Goal: Transaction & Acquisition: Purchase product/service

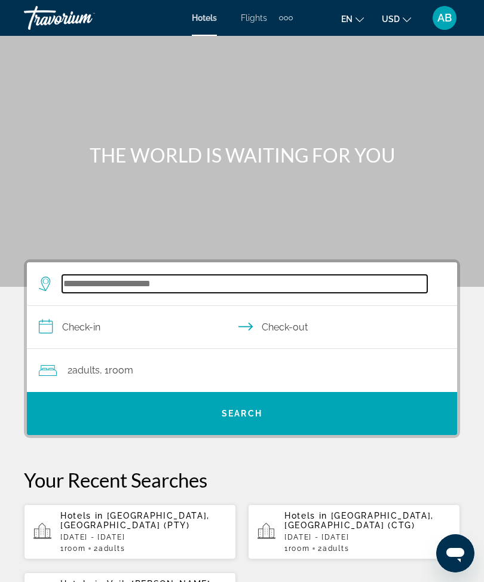
click at [140, 287] on input "Search widget" at bounding box center [244, 284] width 365 height 18
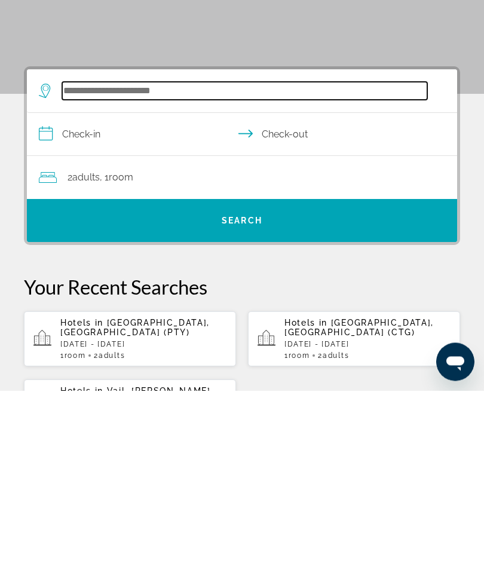
scroll to position [29, 0]
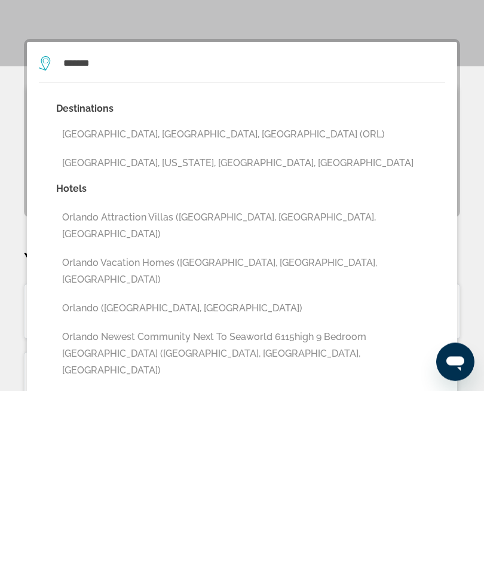
click at [191, 315] on button "Orlando, FL, United States (ORL)" at bounding box center [250, 326] width 389 height 23
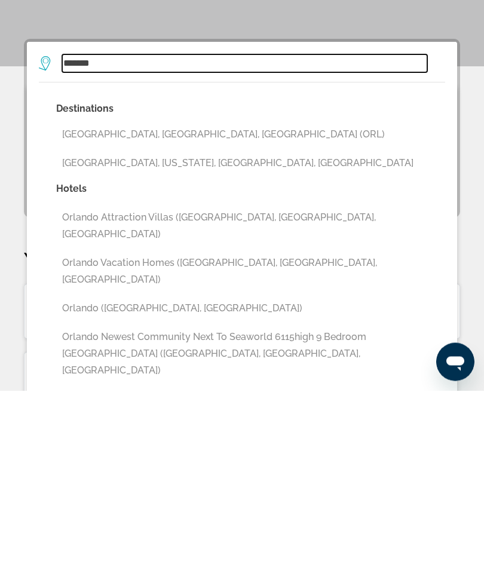
type input "**********"
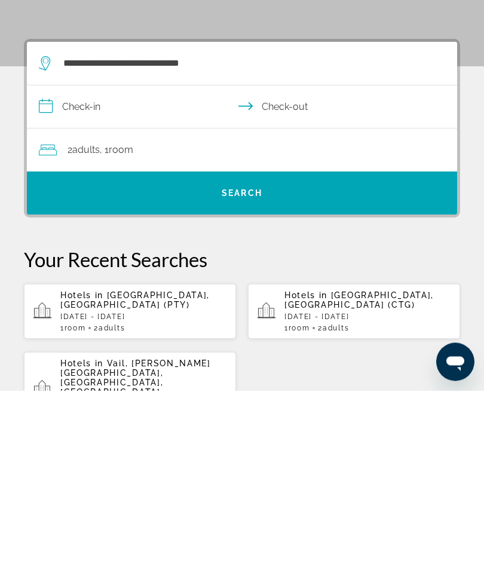
click at [41, 277] on input "**********" at bounding box center [244, 300] width 435 height 46
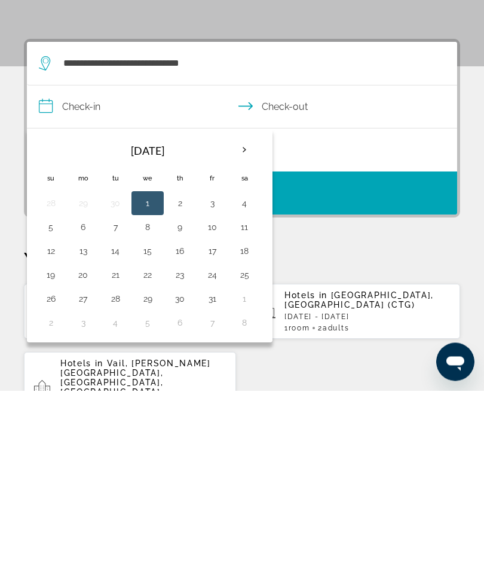
scroll to position [220, 0]
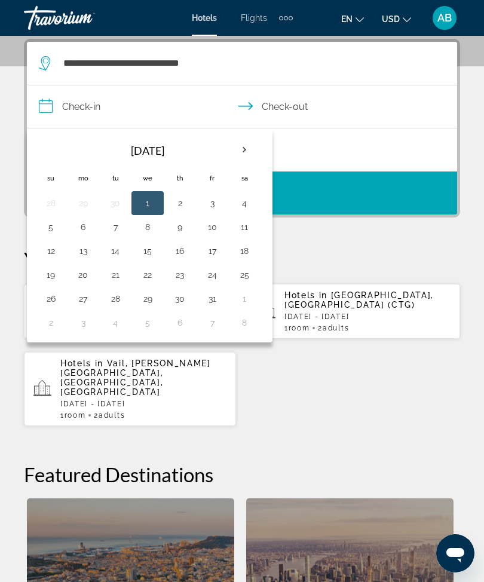
click at [250, 224] on button "11" at bounding box center [244, 227] width 19 height 17
click at [84, 256] on button "13" at bounding box center [82, 250] width 19 height 17
type input "**********"
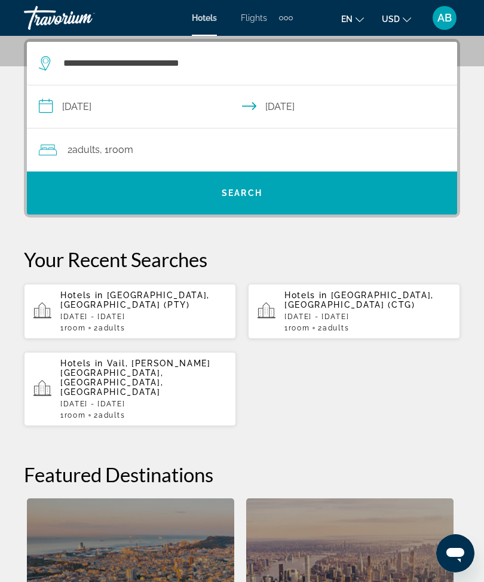
click at [285, 148] on div "2 Adult Adults , 1 Room rooms" at bounding box center [248, 150] width 418 height 17
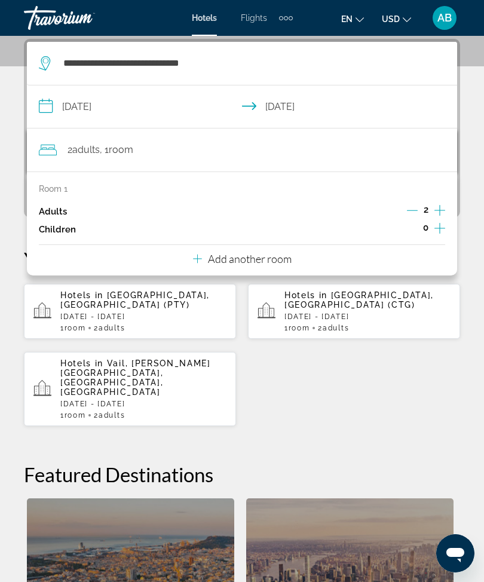
click at [438, 211] on icon "Increment adults" at bounding box center [439, 210] width 11 height 14
click at [444, 235] on button "Increment children" at bounding box center [439, 229] width 11 height 18
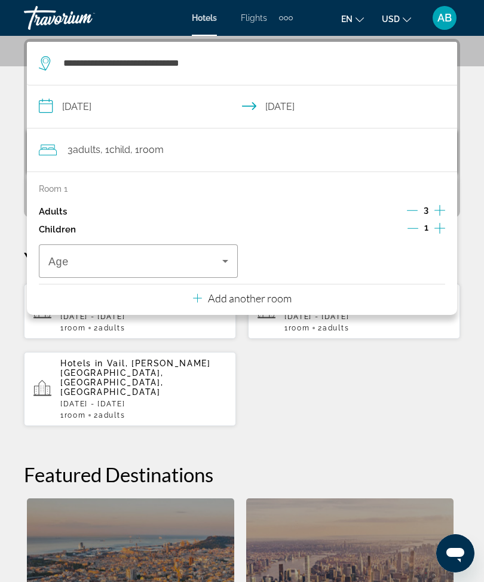
click at [224, 261] on icon "Travelers: 3 adults, 1 child" at bounding box center [225, 261] width 14 height 14
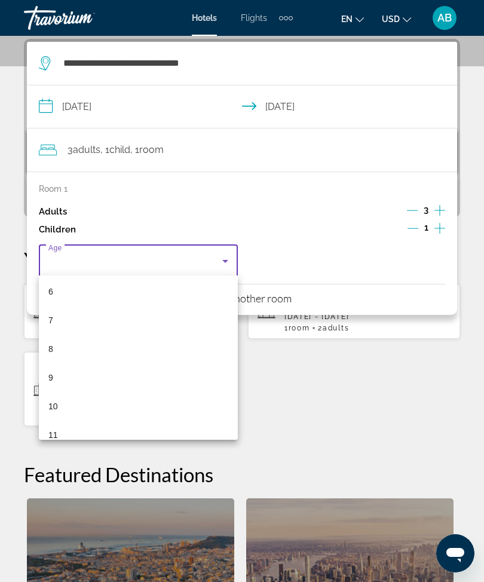
scroll to position [216, 0]
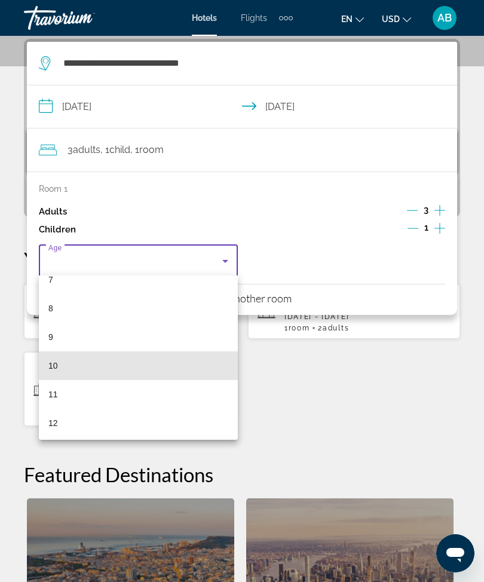
click at [91, 371] on mat-option "10" at bounding box center [138, 365] width 199 height 29
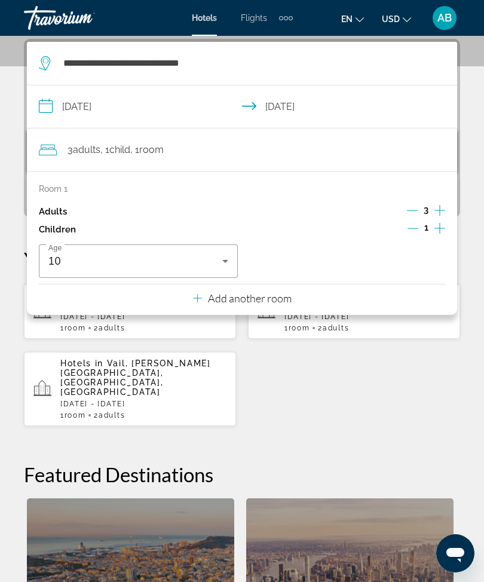
click at [12, 144] on div "**********" at bounding box center [242, 408] width 484 height 738
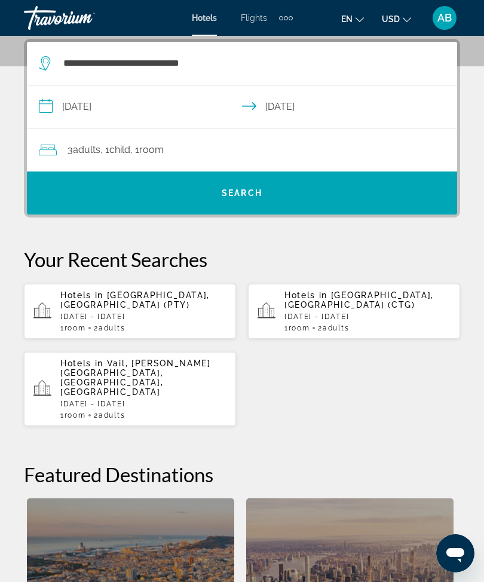
click at [263, 204] on span "Search widget" at bounding box center [242, 193] width 430 height 29
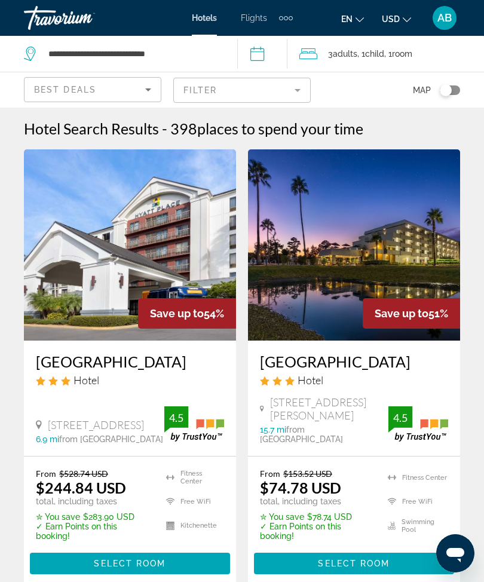
click at [296, 125] on span "places to spend your time" at bounding box center [280, 128] width 166 height 18
click at [297, 134] on span "places to spend your time" at bounding box center [280, 128] width 166 height 18
click at [300, 128] on span "places to spend your time" at bounding box center [280, 128] width 166 height 18
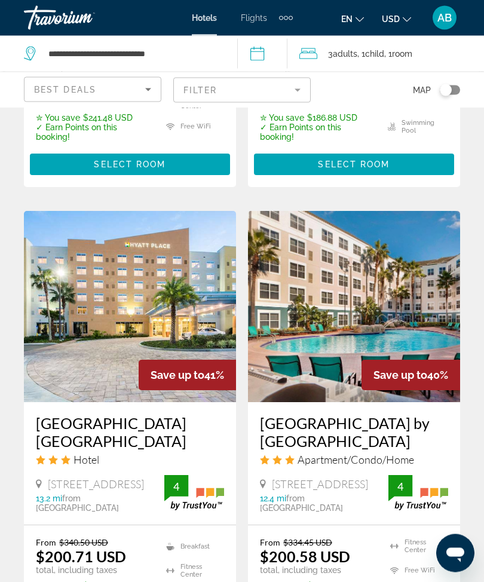
click at [293, 92] on mat-form-field "Filter" at bounding box center [241, 90] width 137 height 25
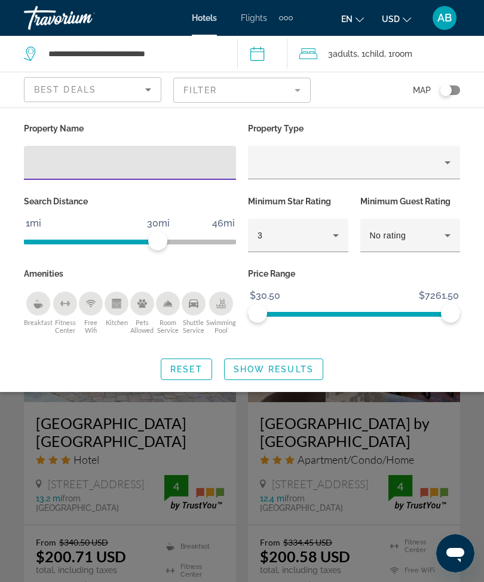
scroll to position [1839, 0]
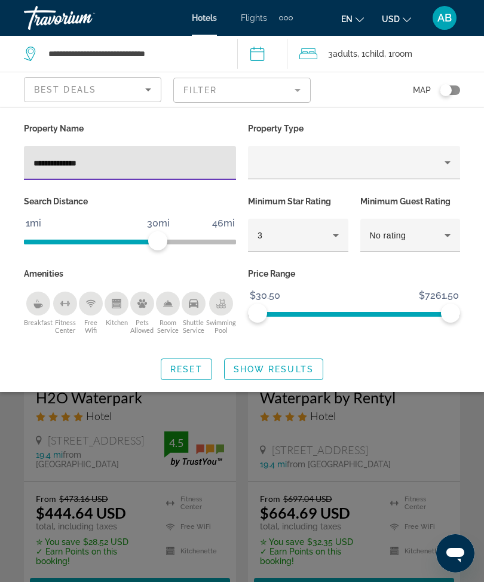
type input "**********"
click at [287, 364] on span "Show Results" at bounding box center [274, 369] width 80 height 10
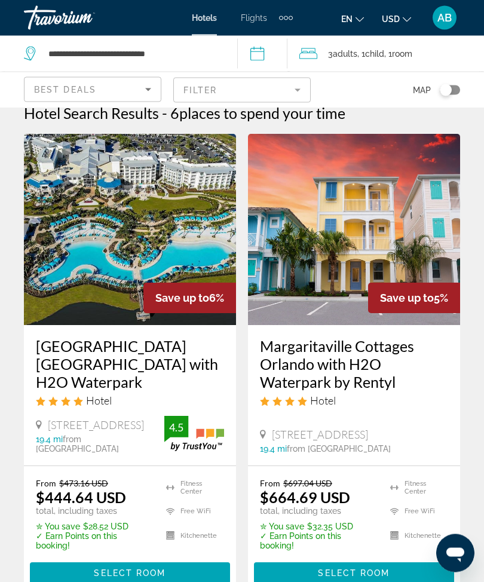
scroll to position [17, 0]
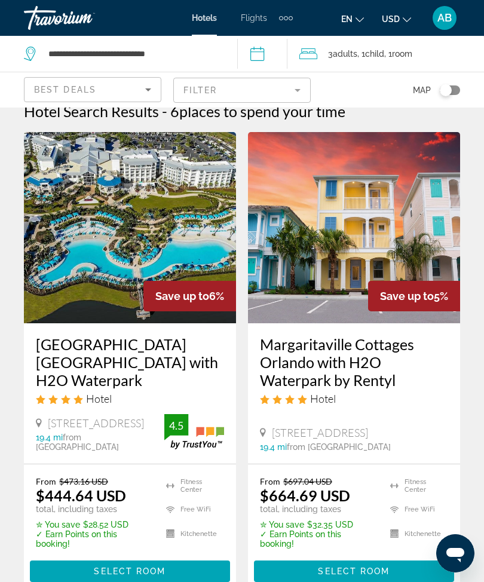
click at [179, 580] on span "Main content" at bounding box center [130, 571] width 200 height 29
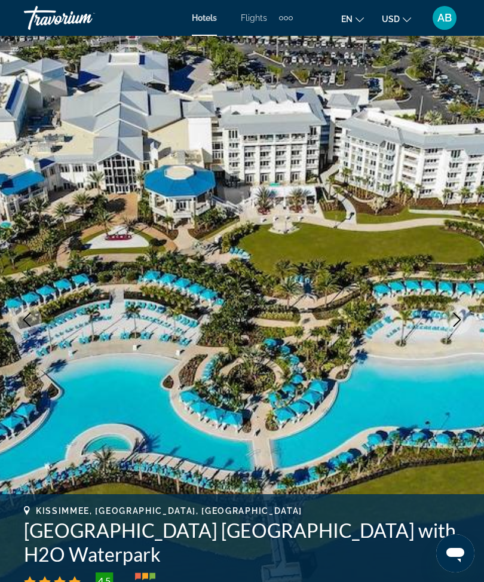
click at [455, 314] on icon "Next image" at bounding box center [457, 319] width 8 height 14
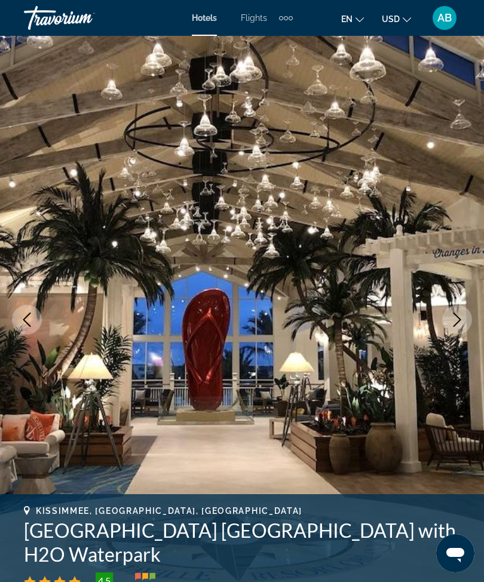
click at [459, 319] on icon "Next image" at bounding box center [457, 319] width 14 height 14
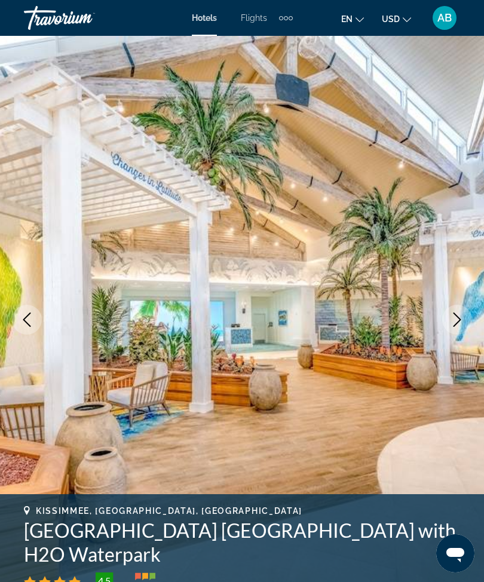
click at [463, 324] on icon "Next image" at bounding box center [457, 319] width 14 height 14
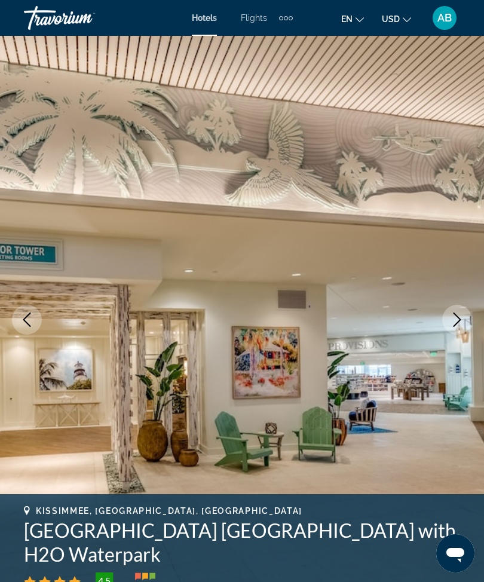
click at [465, 327] on button "Next image" at bounding box center [457, 320] width 30 height 30
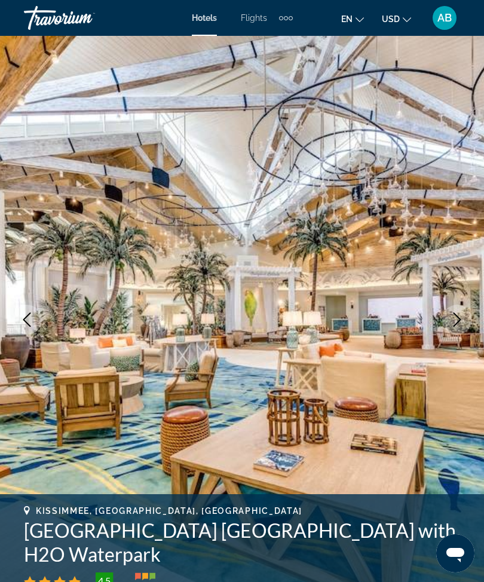
click at [453, 326] on icon "Next image" at bounding box center [457, 319] width 14 height 14
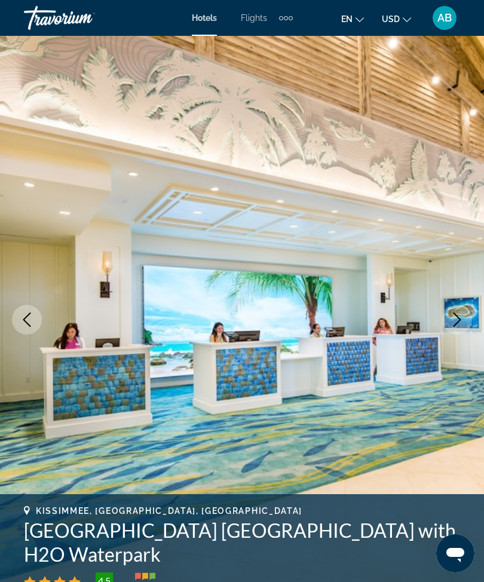
click at [453, 324] on icon "Next image" at bounding box center [457, 319] width 14 height 14
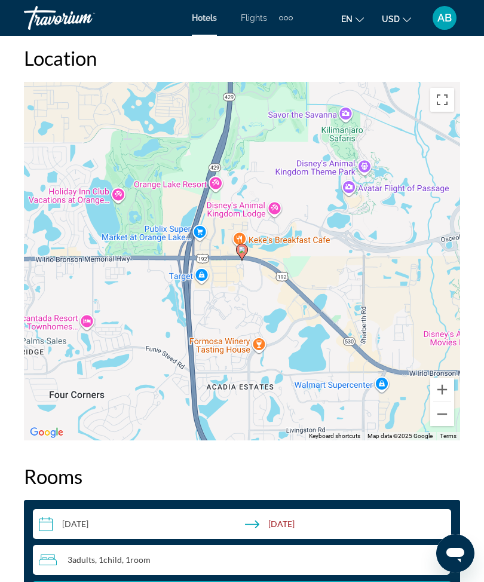
scroll to position [1564, 0]
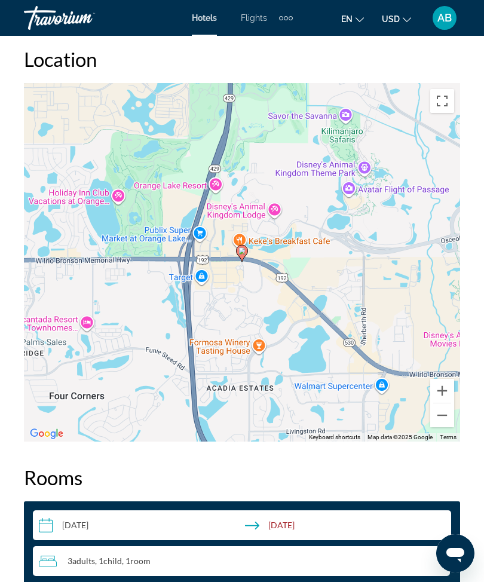
click at [438, 470] on h2 "Rooms" at bounding box center [242, 477] width 436 height 24
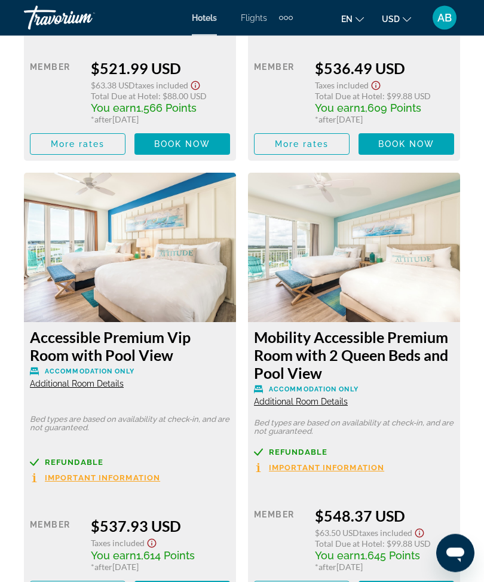
scroll to position [3772, 0]
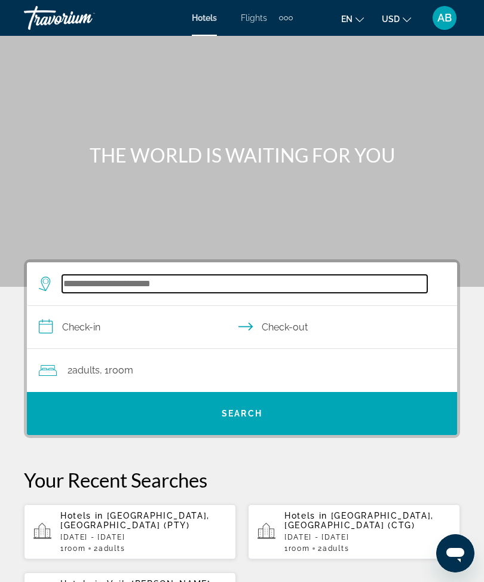
click at [167, 277] on input "Search widget" at bounding box center [244, 284] width 365 height 18
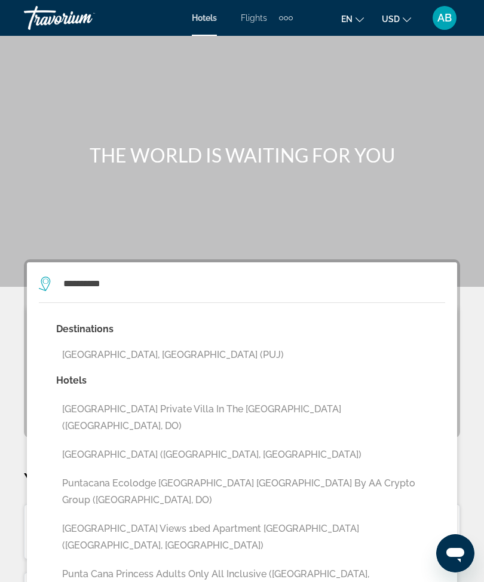
click at [214, 355] on button "[GEOGRAPHIC_DATA], [GEOGRAPHIC_DATA] (PUJ)" at bounding box center [250, 354] width 389 height 23
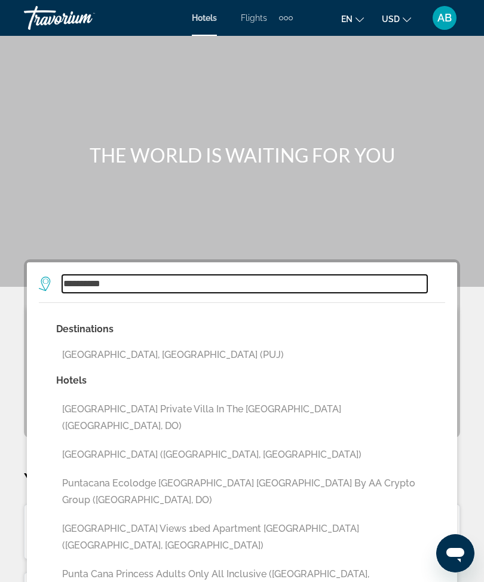
type input "**********"
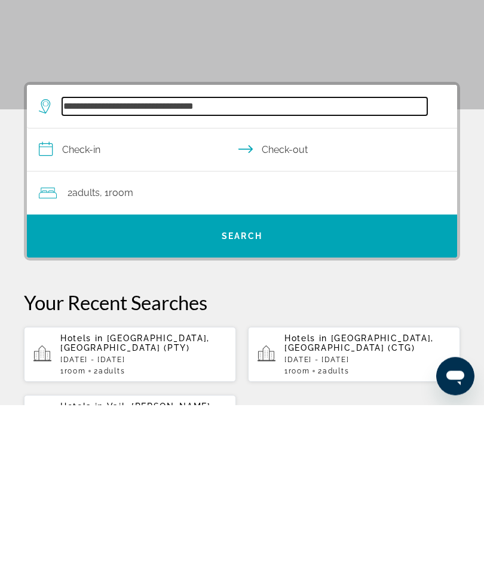
scroll to position [29, 0]
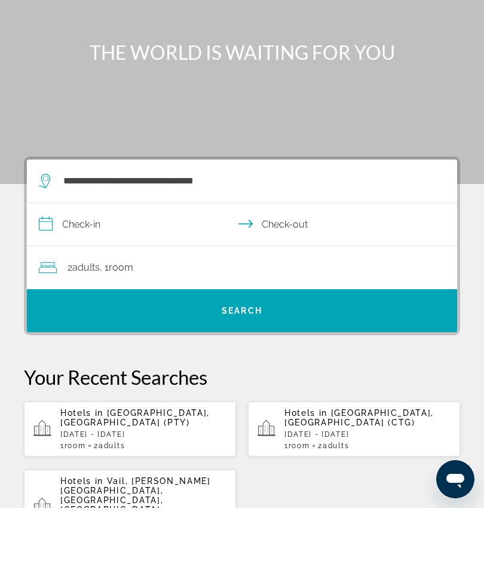
click at [56, 277] on input "**********" at bounding box center [244, 300] width 435 height 46
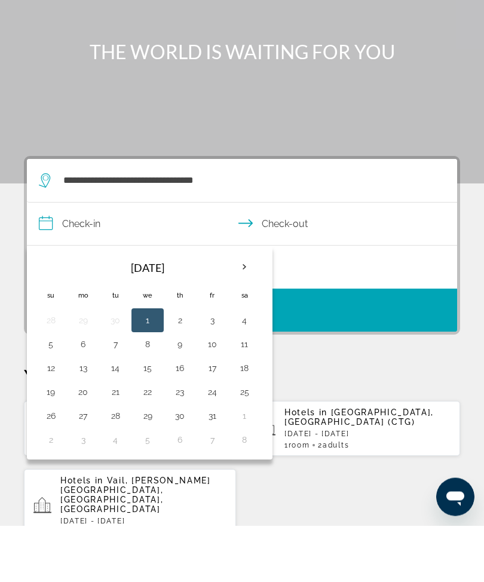
scroll to position [48, 0]
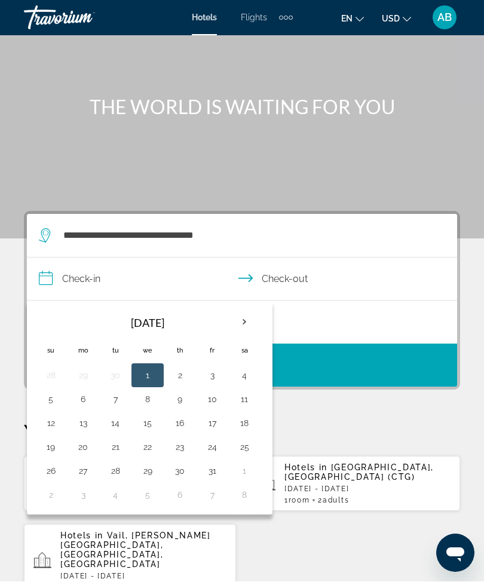
click at [249, 321] on th "Next month" at bounding box center [244, 322] width 32 height 26
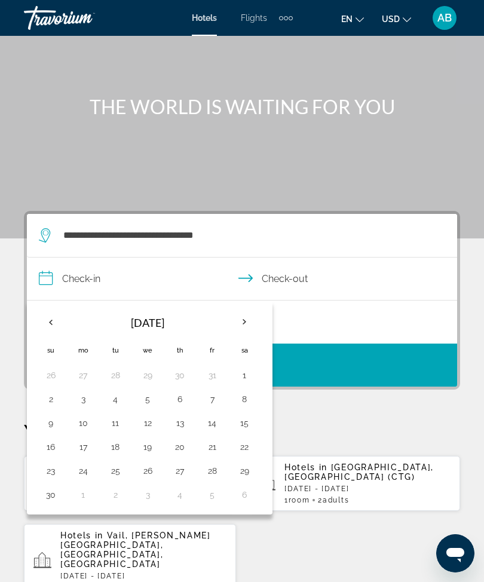
click at [254, 328] on th "Next month" at bounding box center [244, 322] width 32 height 26
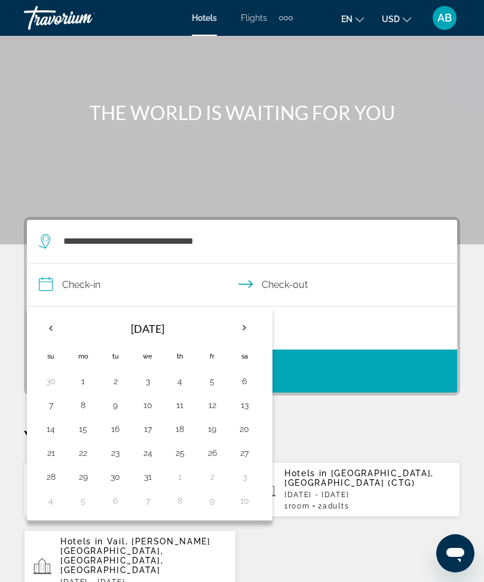
click at [84, 482] on button "29" at bounding box center [82, 476] width 19 height 17
click at [221, 480] on button "2" at bounding box center [211, 476] width 19 height 17
type input "**********"
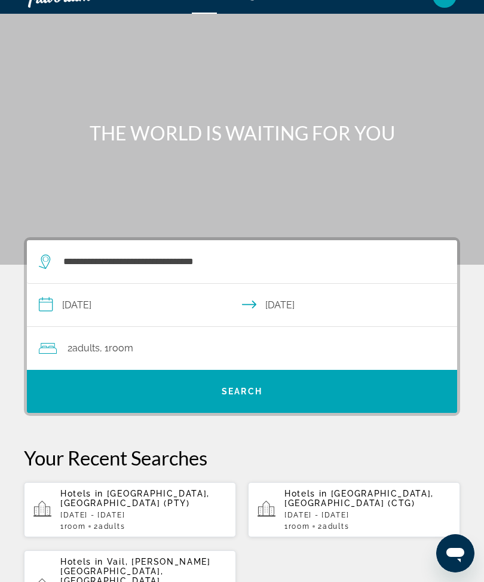
scroll to position [0, 0]
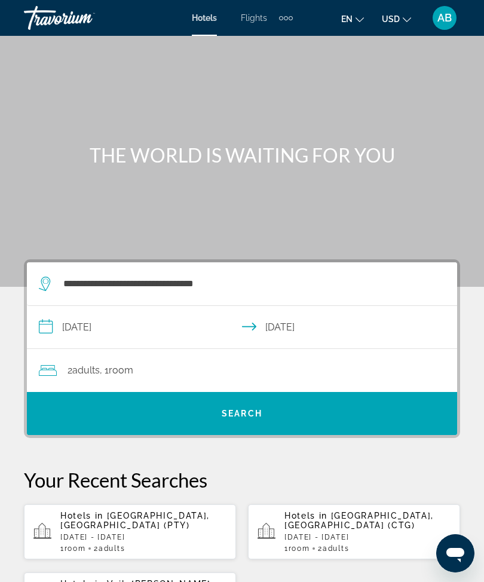
click at [212, 374] on div "2 Adult Adults , 1 Room rooms" at bounding box center [248, 370] width 418 height 17
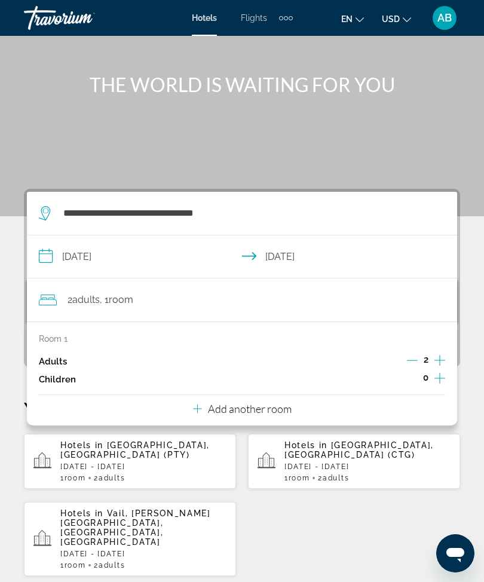
scroll to position [67, 0]
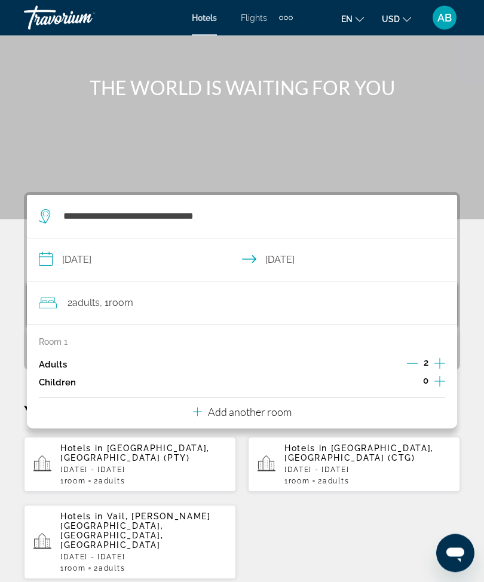
click at [274, 412] on p "Add another room" at bounding box center [250, 412] width 84 height 13
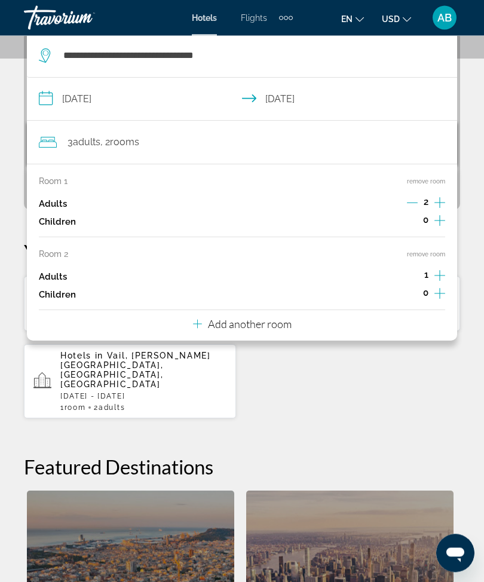
click at [253, 320] on p "Add another room" at bounding box center [250, 324] width 84 height 13
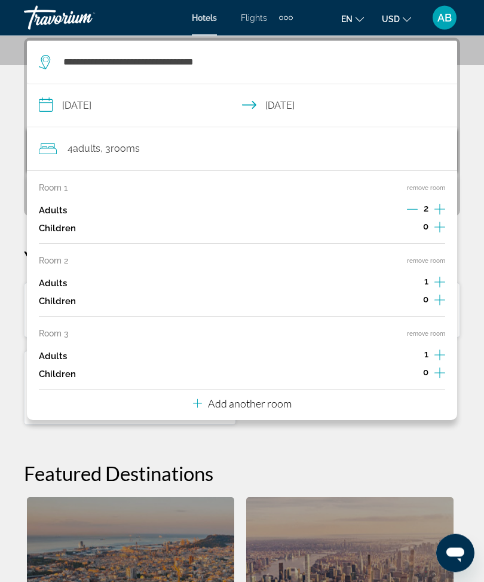
scroll to position [220, 0]
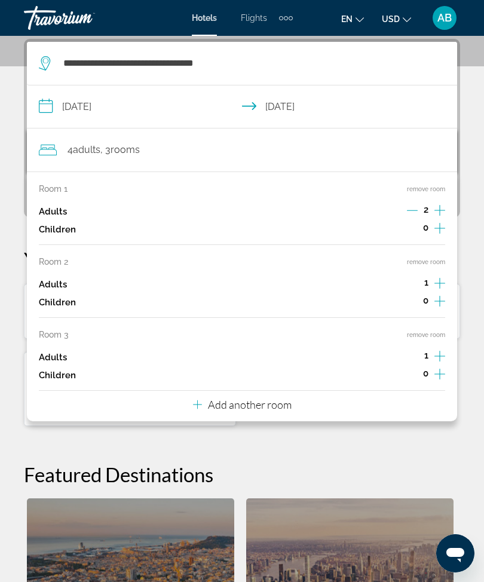
click at [280, 405] on button "Add another room" at bounding box center [242, 403] width 99 height 24
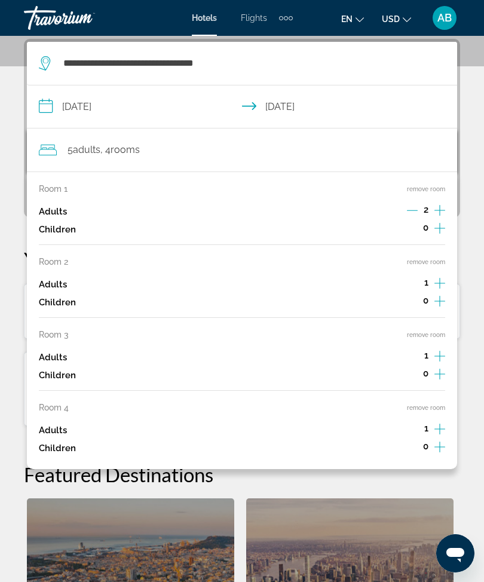
click at [440, 404] on button "remove room" at bounding box center [426, 408] width 38 height 8
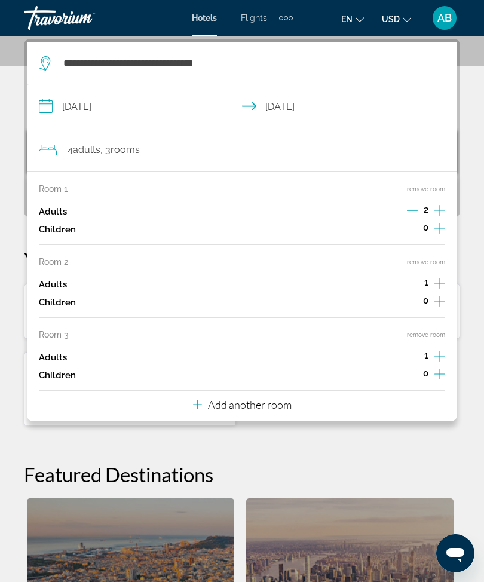
click at [438, 331] on button "remove room" at bounding box center [426, 335] width 38 height 8
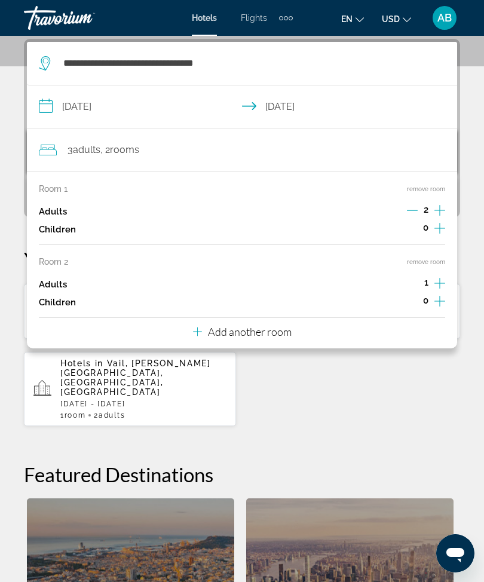
click at [440, 262] on button "remove room" at bounding box center [426, 262] width 38 height 8
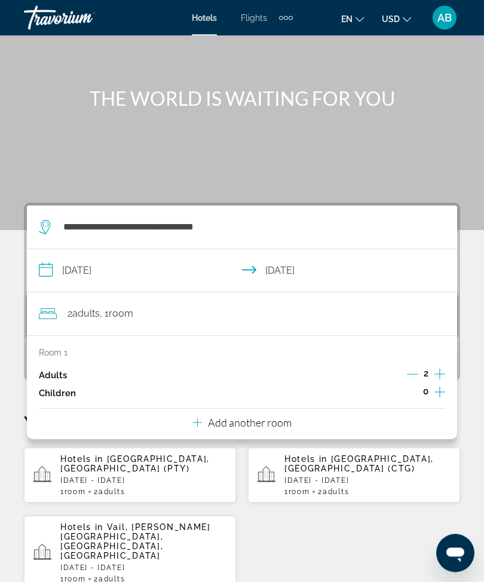
scroll to position [57, 0]
click at [10, 267] on div "**********" at bounding box center [242, 571] width 484 height 738
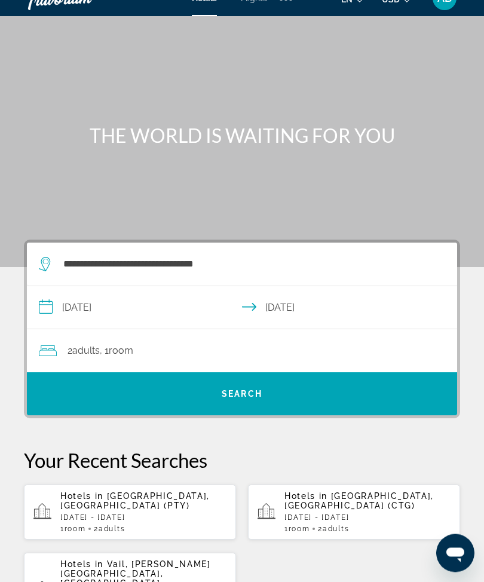
scroll to position [0, 0]
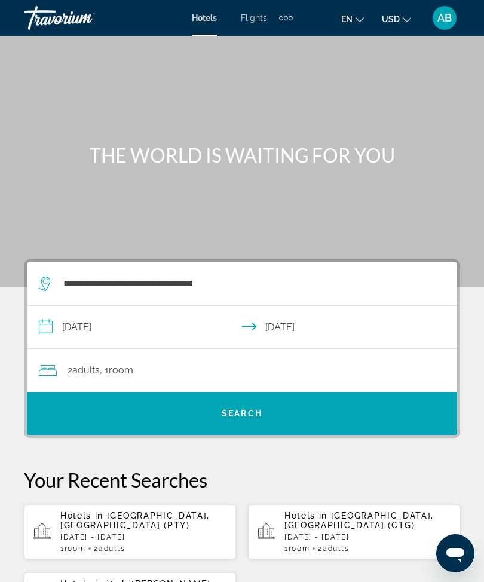
click at [278, 414] on span "Search widget" at bounding box center [242, 413] width 430 height 29
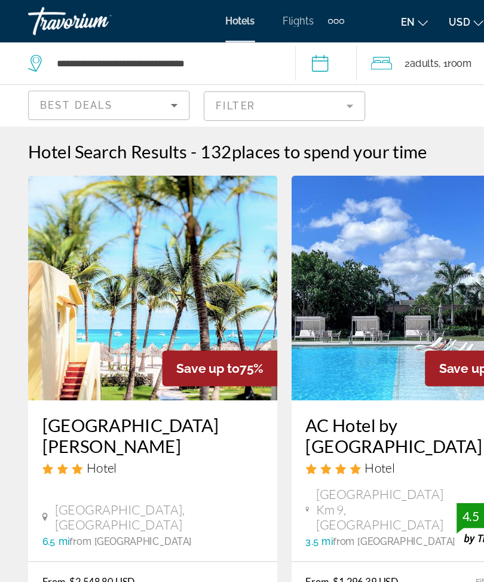
click at [303, 84] on mat-form-field "Filter" at bounding box center [241, 90] width 137 height 25
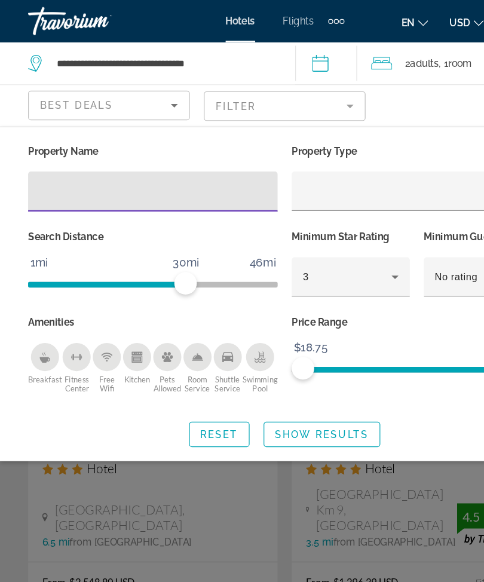
click at [108, 165] on input "Hotel Filters" at bounding box center [129, 163] width 193 height 14
type input "***"
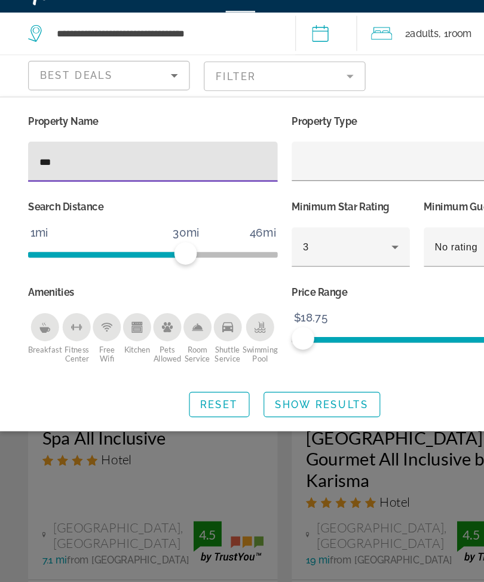
click at [258, 364] on span "Show Results" at bounding box center [274, 369] width 80 height 10
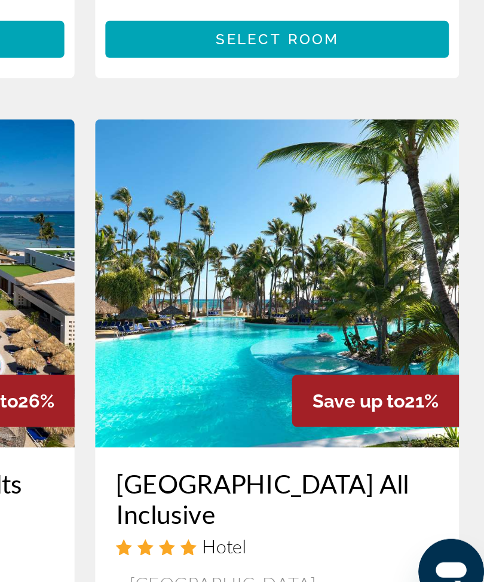
scroll to position [385, 0]
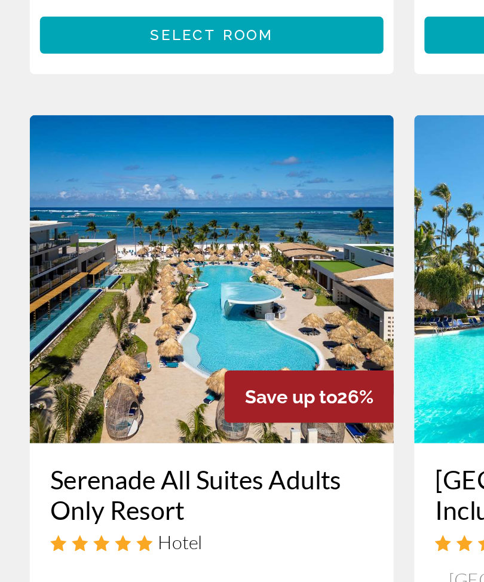
click at [148, 287] on img "Main content" at bounding box center [130, 382] width 212 height 191
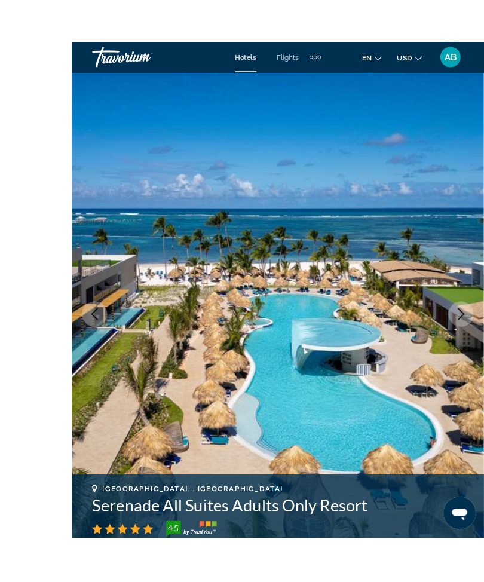
scroll to position [5, 0]
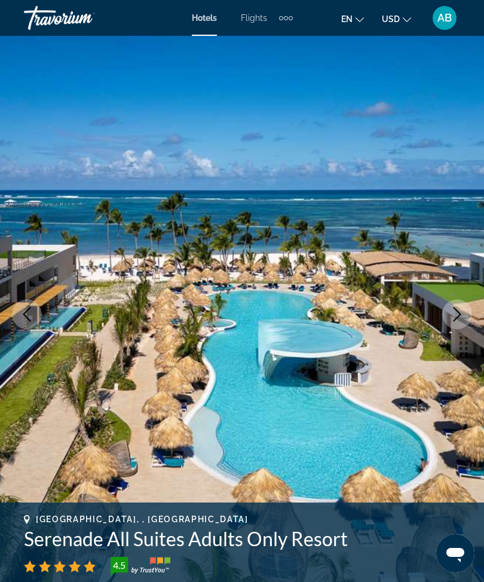
click at [452, 320] on icon "Next image" at bounding box center [457, 314] width 14 height 14
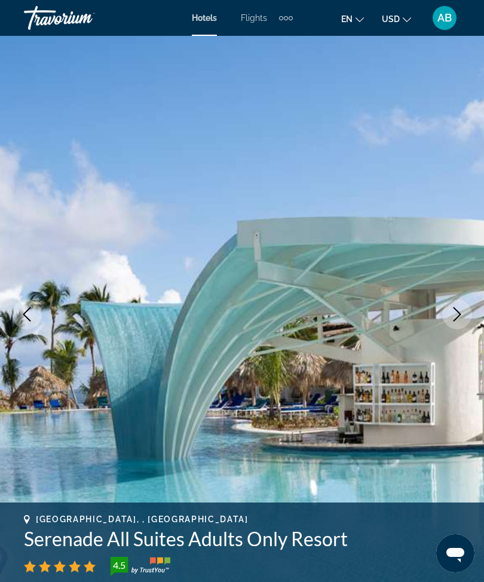
click at [459, 323] on button "Next image" at bounding box center [457, 314] width 30 height 30
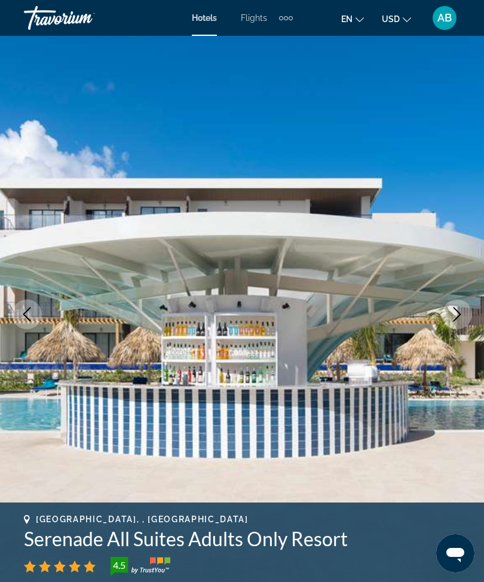
click at [447, 315] on button "Next image" at bounding box center [457, 314] width 30 height 30
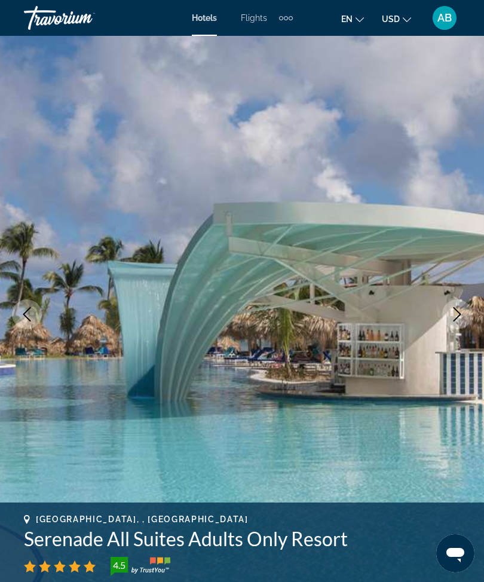
click at [458, 315] on icon "Next image" at bounding box center [457, 314] width 14 height 14
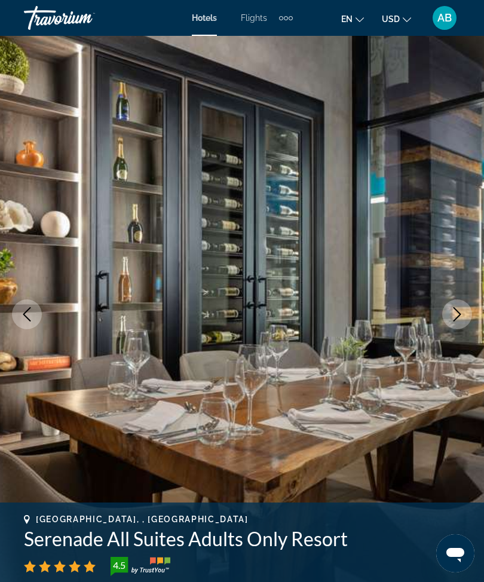
click at [455, 327] on button "Next image" at bounding box center [457, 314] width 30 height 30
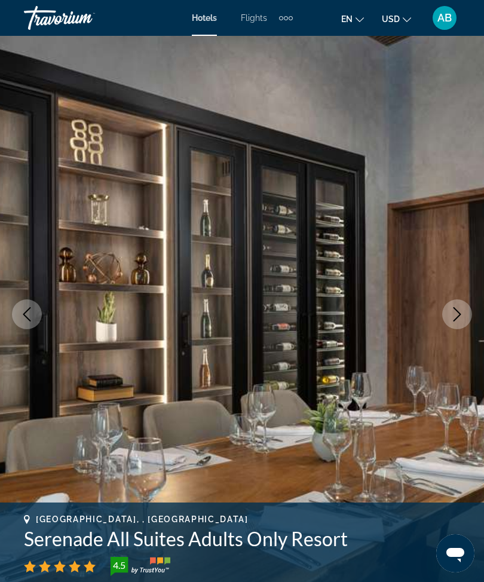
click at [459, 314] on icon "Next image" at bounding box center [457, 314] width 14 height 14
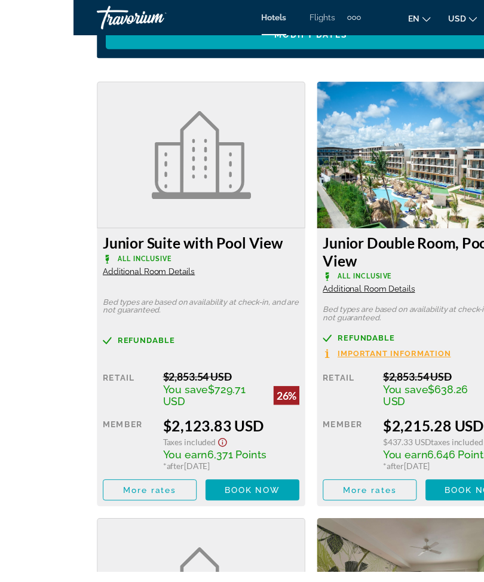
scroll to position [1943, 0]
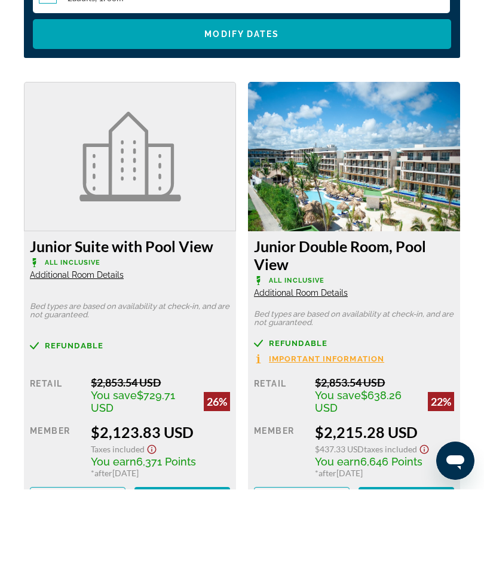
click at [186, 581] on span "Book now" at bounding box center [182, 590] width 57 height 10
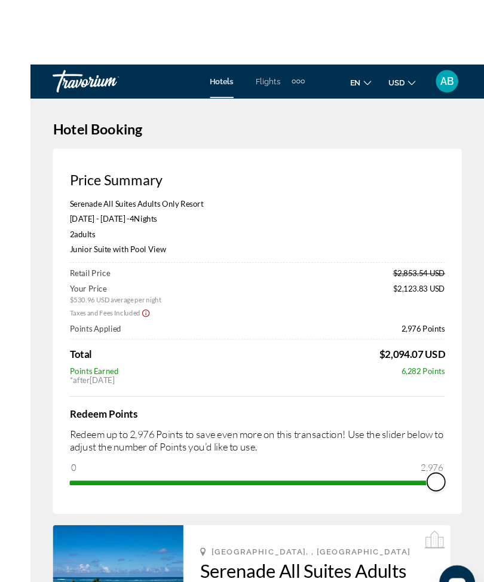
scroll to position [8, 0]
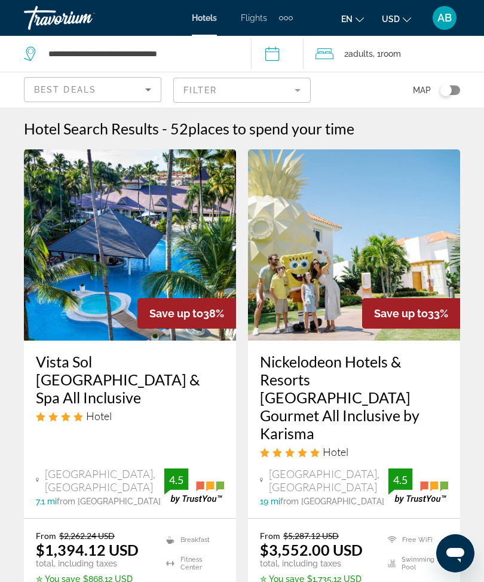
click at [296, 88] on mat-form-field "Filter" at bounding box center [241, 90] width 137 height 25
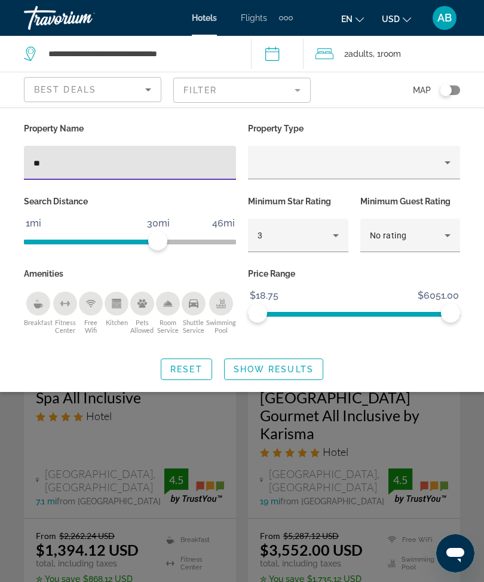
type input "*"
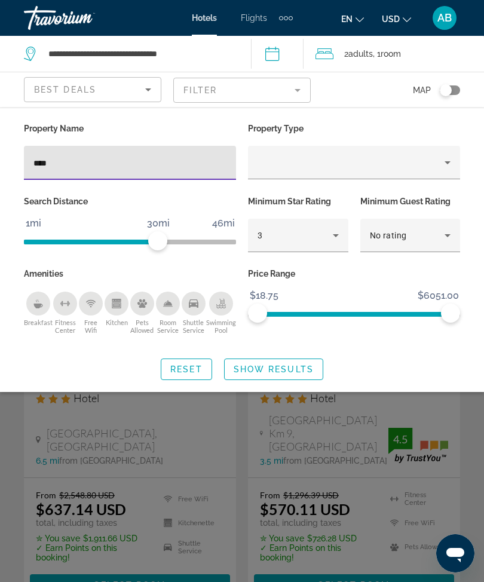
type input "*****"
click at [264, 374] on span "Show Results" at bounding box center [274, 369] width 80 height 10
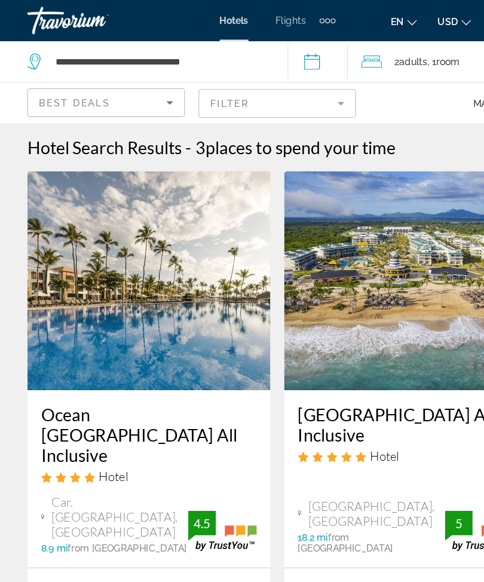
click at [146, 227] on img "Main content" at bounding box center [130, 244] width 212 height 191
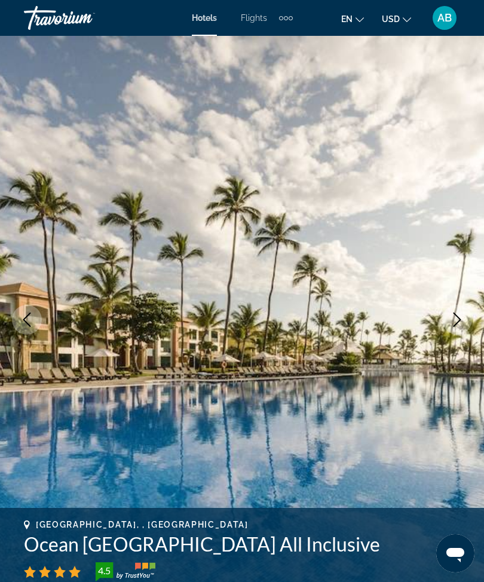
click at [446, 327] on button "Next image" at bounding box center [457, 320] width 30 height 30
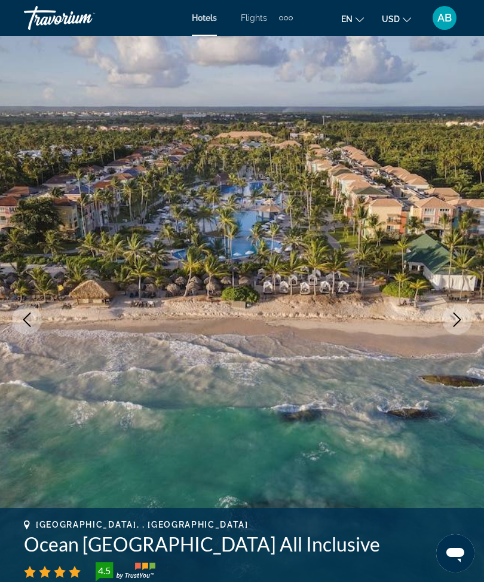
click at [454, 330] on button "Next image" at bounding box center [457, 320] width 30 height 30
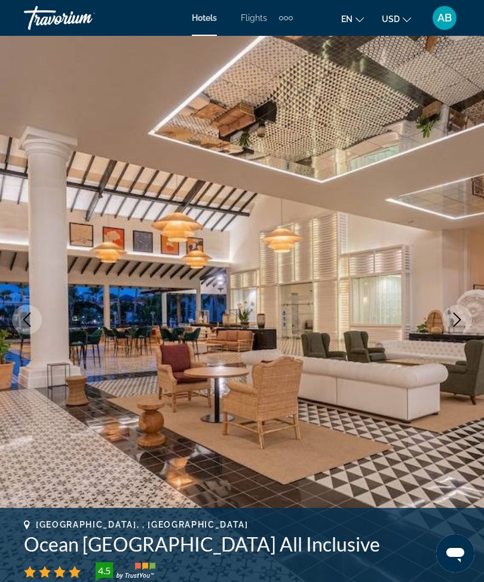
click at [453, 321] on icon "Next image" at bounding box center [457, 319] width 14 height 14
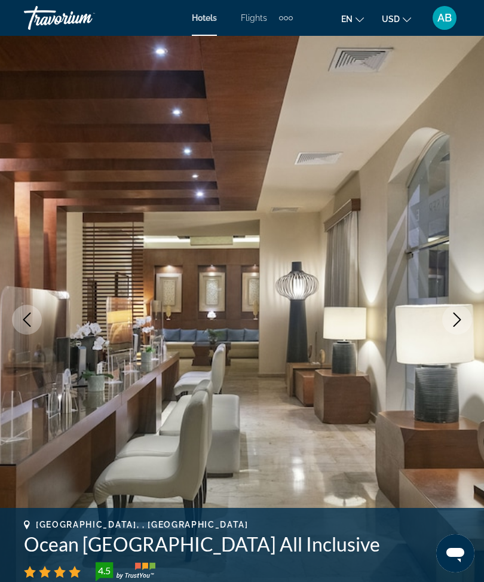
click at [459, 317] on icon "Next image" at bounding box center [457, 319] width 14 height 14
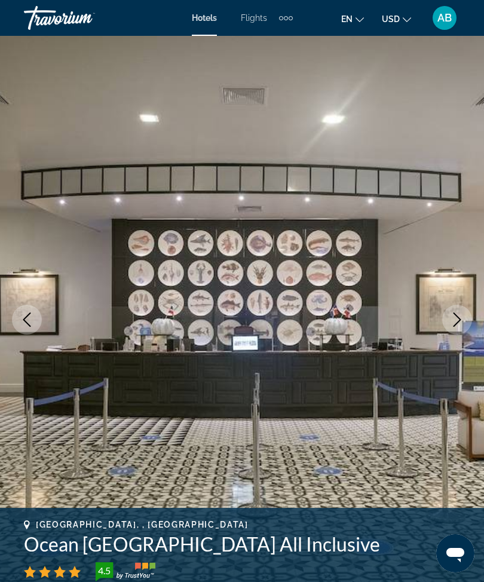
click at [458, 321] on icon "Next image" at bounding box center [457, 319] width 8 height 14
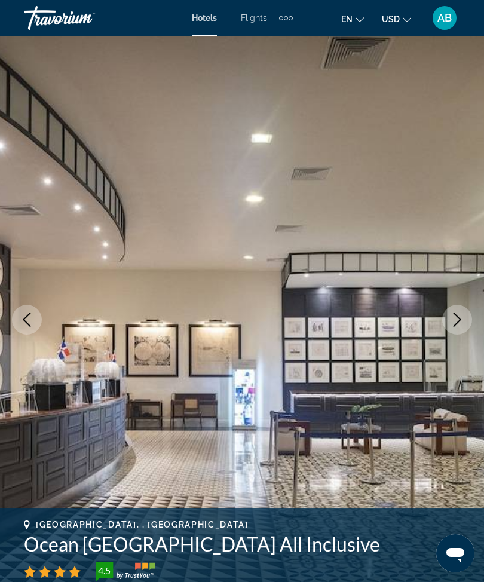
click at [463, 322] on icon "Next image" at bounding box center [457, 319] width 14 height 14
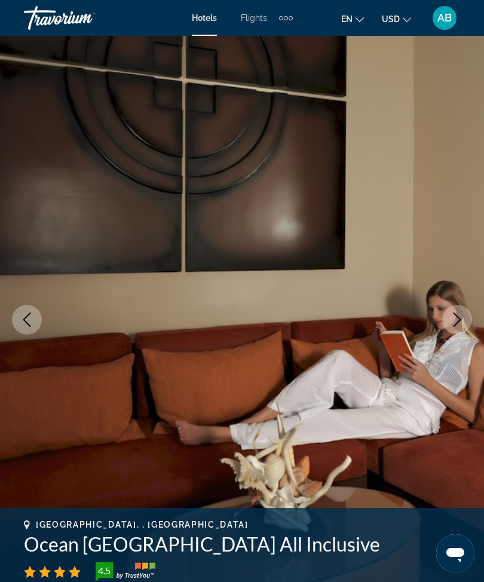
click at [459, 322] on icon "Next image" at bounding box center [457, 319] width 14 height 14
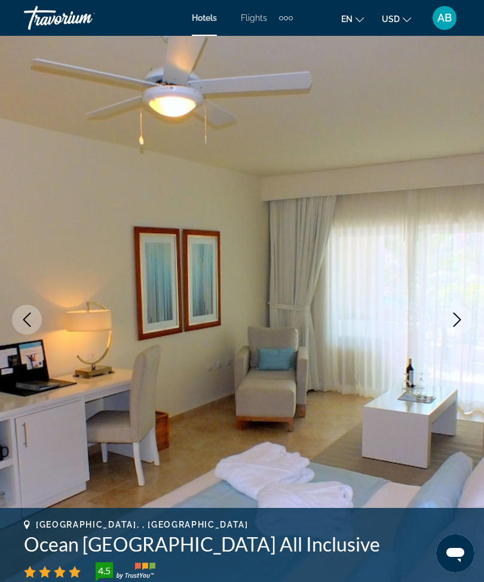
click at [461, 321] on icon "Next image" at bounding box center [457, 319] width 14 height 14
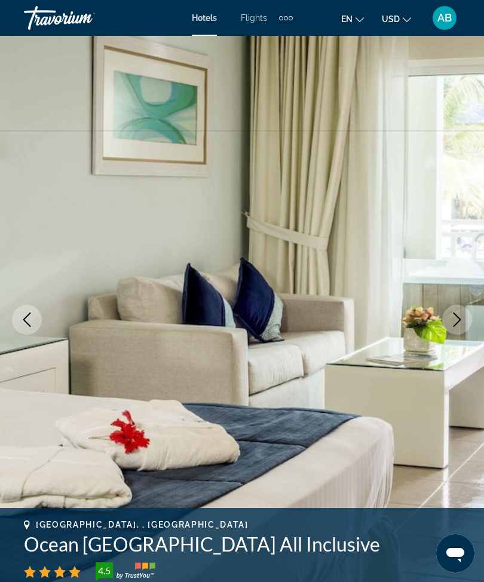
click at [462, 321] on icon "Next image" at bounding box center [457, 319] width 14 height 14
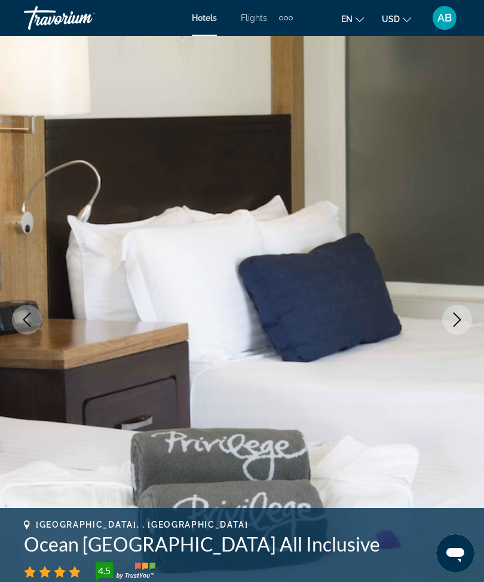
click at [462, 320] on icon "Next image" at bounding box center [457, 319] width 14 height 14
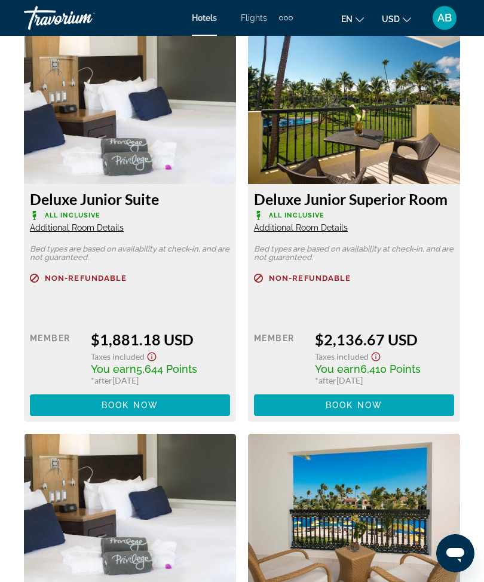
scroll to position [2108, 0]
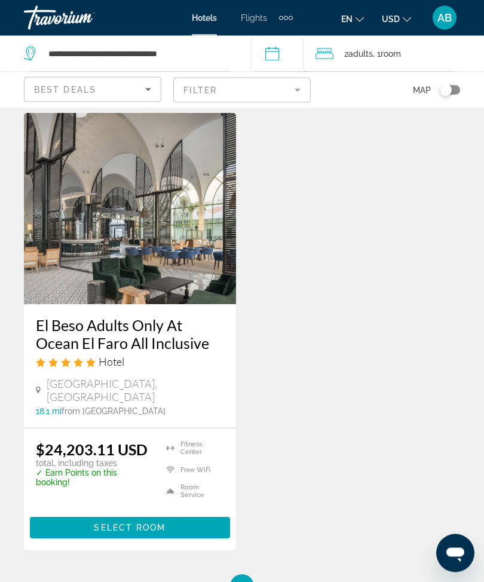
click at [146, 206] on img "Main content" at bounding box center [130, 208] width 212 height 191
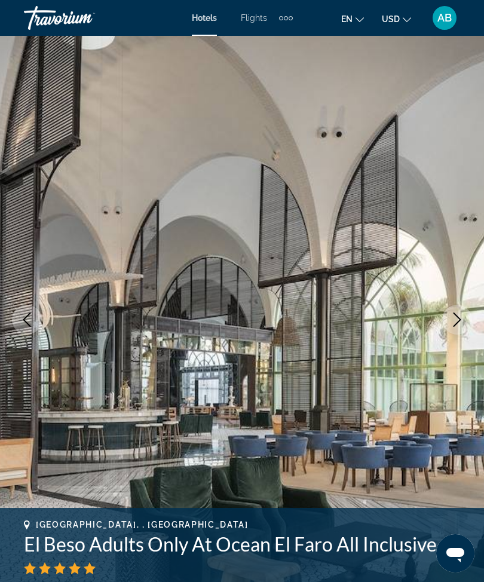
click at [466, 321] on button "Next image" at bounding box center [457, 320] width 30 height 30
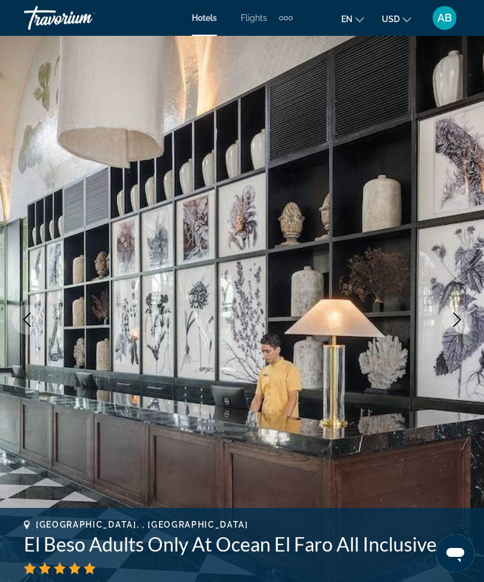
click at [460, 324] on icon "Next image" at bounding box center [457, 319] width 14 height 14
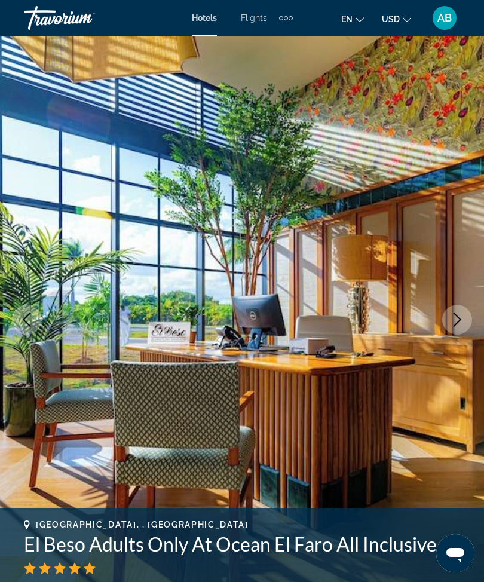
click at [453, 323] on icon "Next image" at bounding box center [457, 319] width 14 height 14
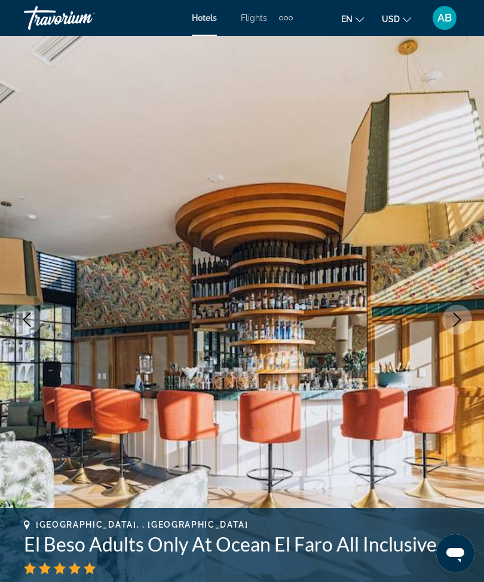
click at [453, 325] on icon "Next image" at bounding box center [457, 319] width 14 height 14
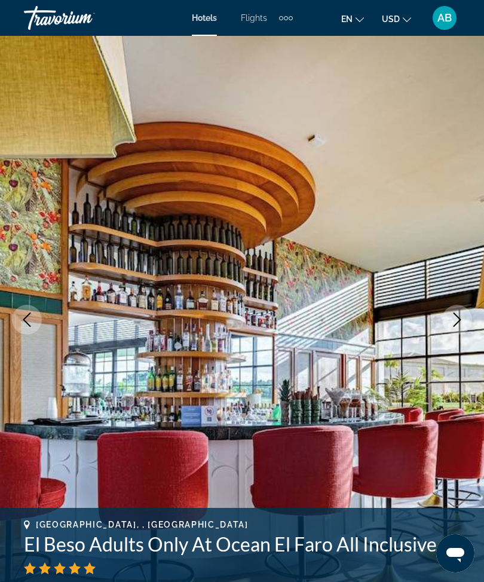
click at [459, 328] on button "Next image" at bounding box center [457, 320] width 30 height 30
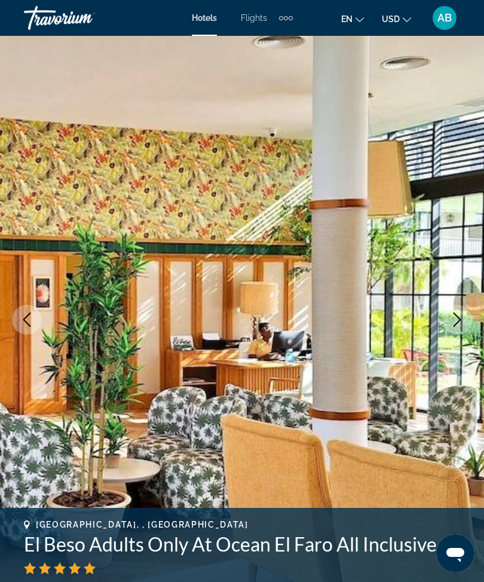
click at [453, 324] on icon "Next image" at bounding box center [457, 319] width 14 height 14
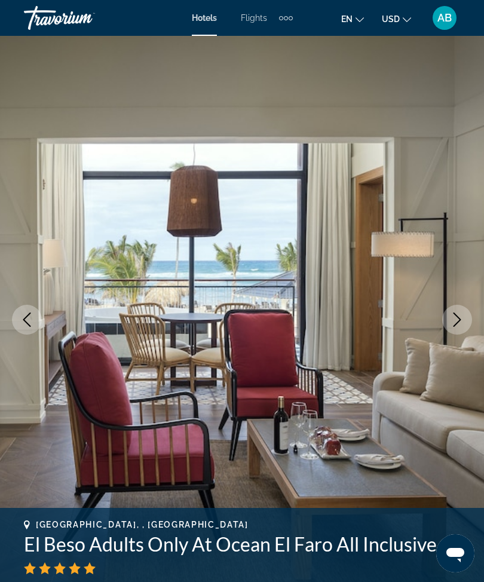
scroll to position [1, 0]
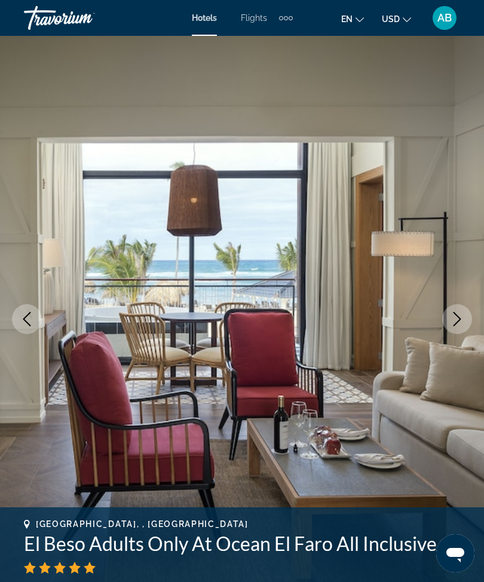
click at [33, 327] on button "Previous image" at bounding box center [27, 319] width 30 height 30
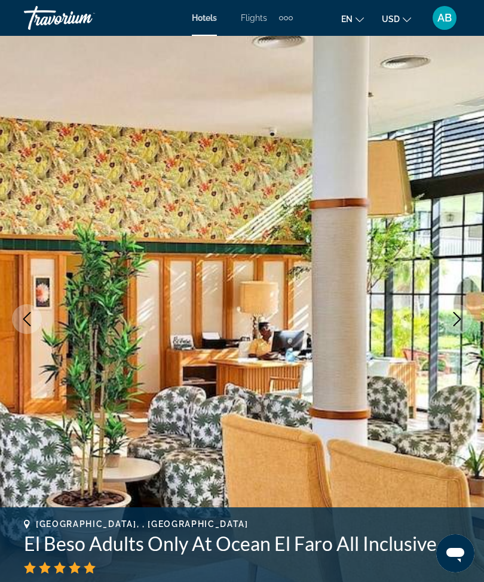
click at [33, 327] on button "Previous image" at bounding box center [27, 319] width 30 height 30
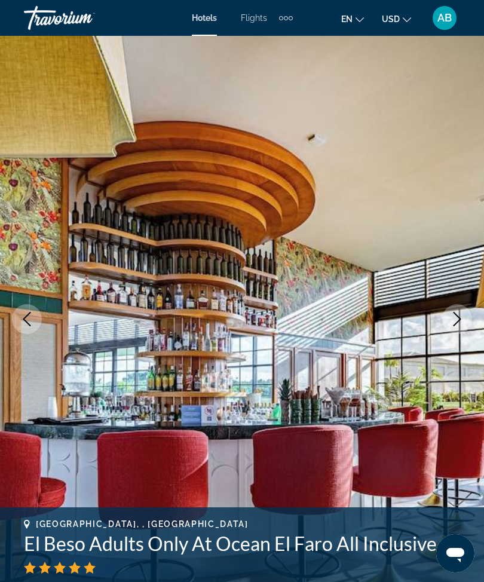
click at [453, 321] on icon "Next image" at bounding box center [457, 319] width 14 height 14
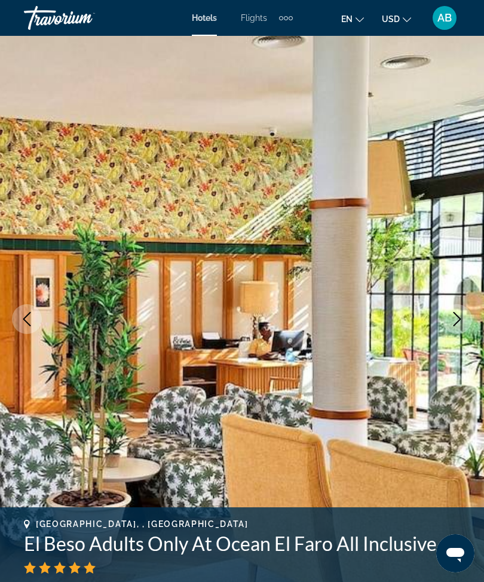
click at [453, 316] on icon "Next image" at bounding box center [457, 319] width 14 height 14
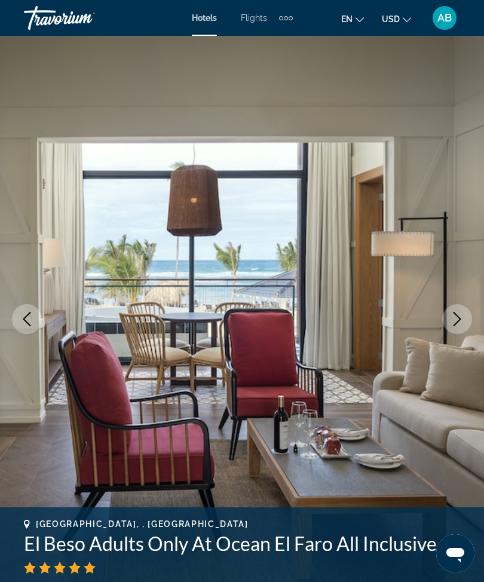
click at [457, 318] on icon "Next image" at bounding box center [457, 319] width 14 height 14
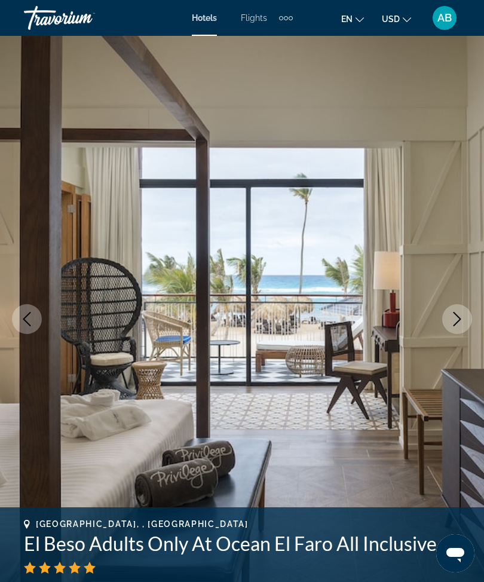
click at [452, 324] on icon "Next image" at bounding box center [457, 319] width 14 height 14
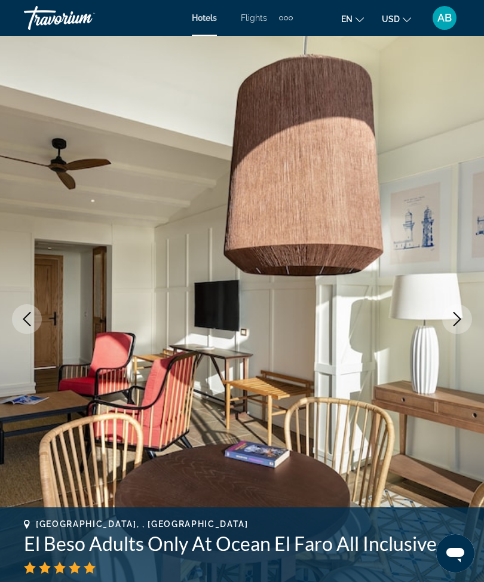
click at [456, 319] on icon "Next image" at bounding box center [457, 319] width 14 height 14
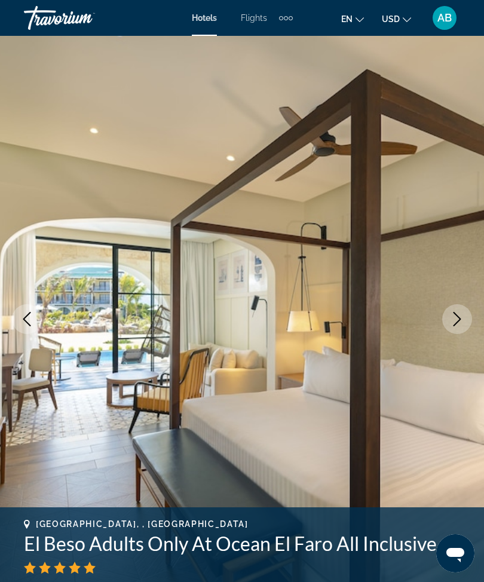
click at [454, 328] on button "Next image" at bounding box center [457, 319] width 30 height 30
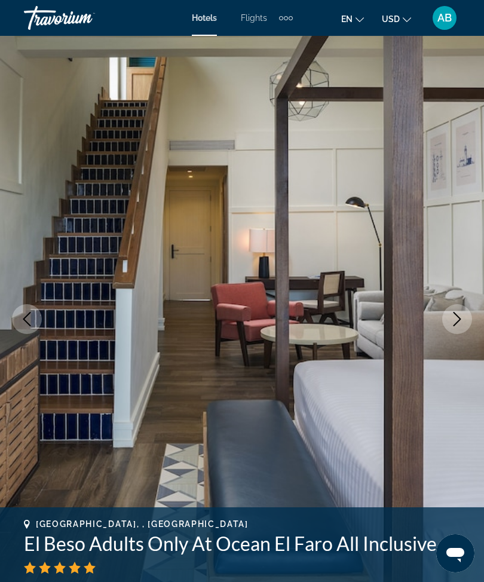
click at [455, 311] on button "Next image" at bounding box center [457, 319] width 30 height 30
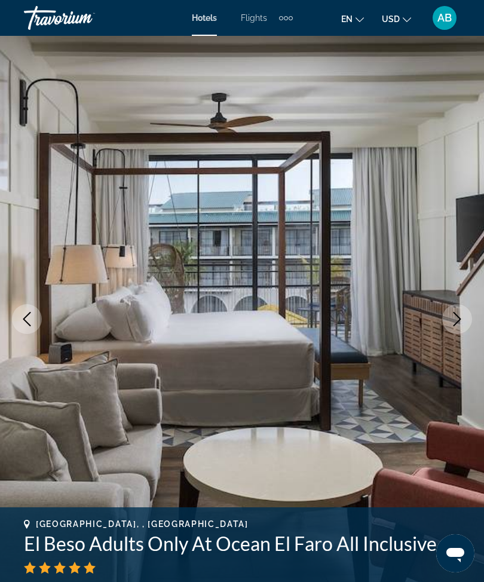
click at [448, 330] on button "Next image" at bounding box center [457, 319] width 30 height 30
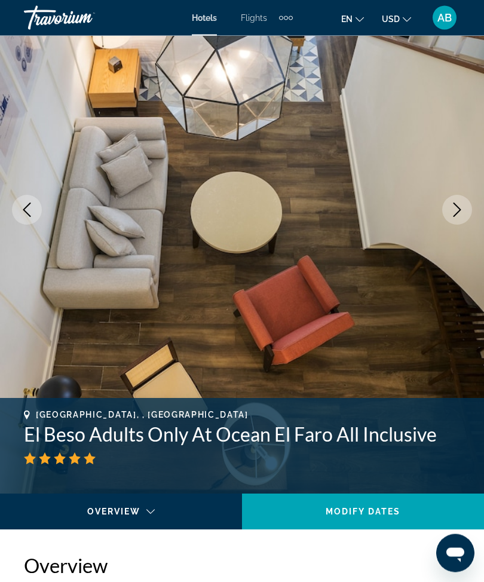
scroll to position [0, 0]
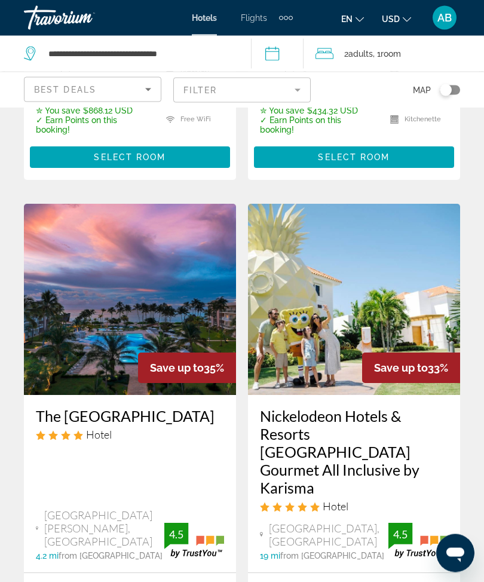
click at [362, 291] on img "Main content" at bounding box center [354, 299] width 212 height 191
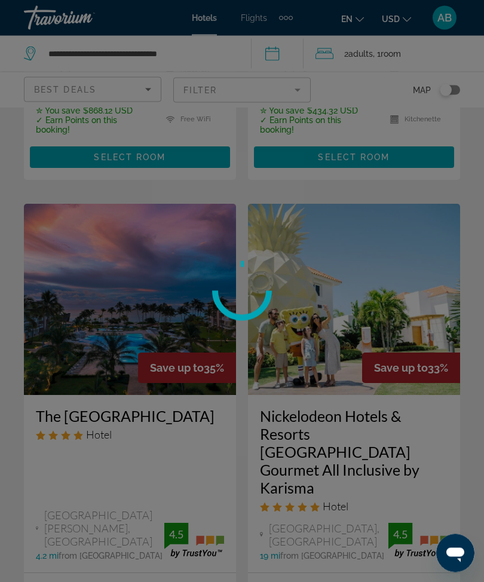
scroll to position [914, 0]
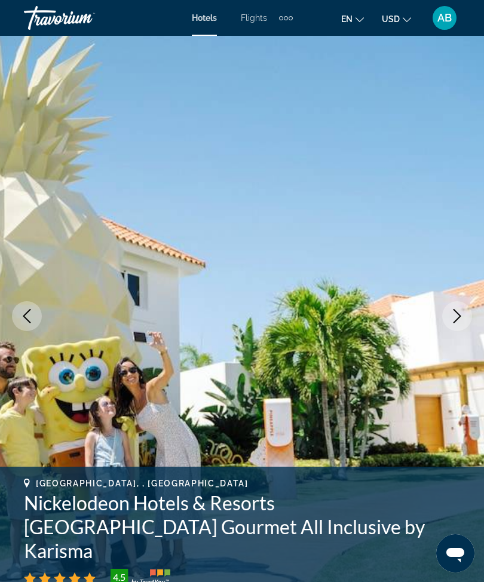
click at [457, 314] on icon "Next image" at bounding box center [457, 316] width 14 height 14
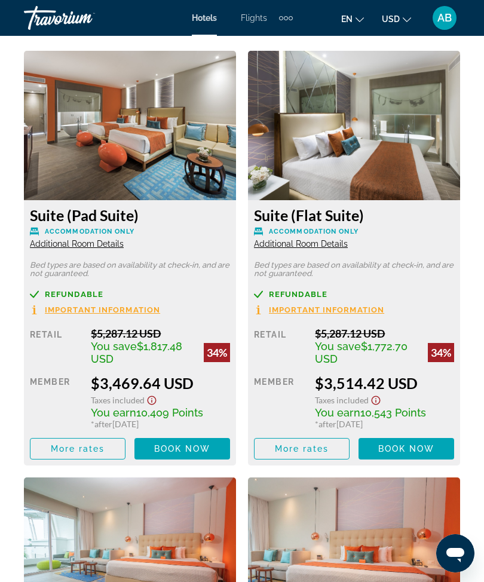
scroll to position [2077, 0]
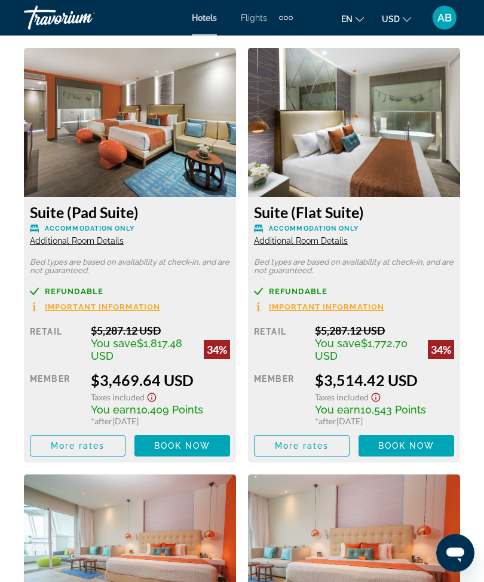
click at [90, 450] on span "Main content" at bounding box center [77, 446] width 94 height 29
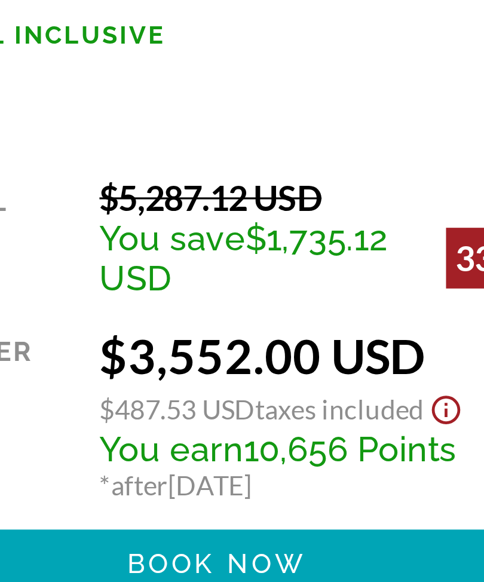
scroll to position [19, 0]
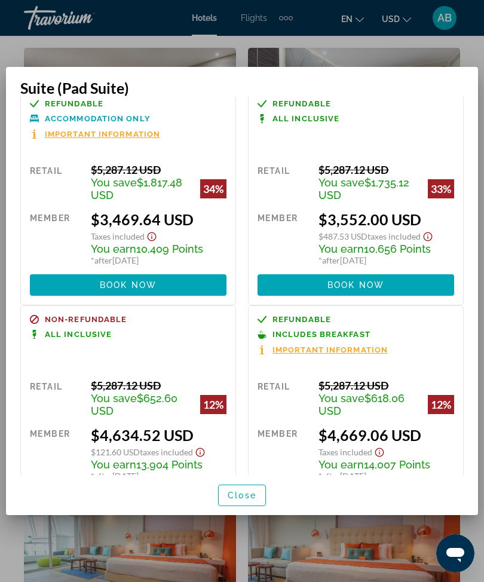
click at [246, 500] on span "Close" at bounding box center [242, 495] width 29 height 10
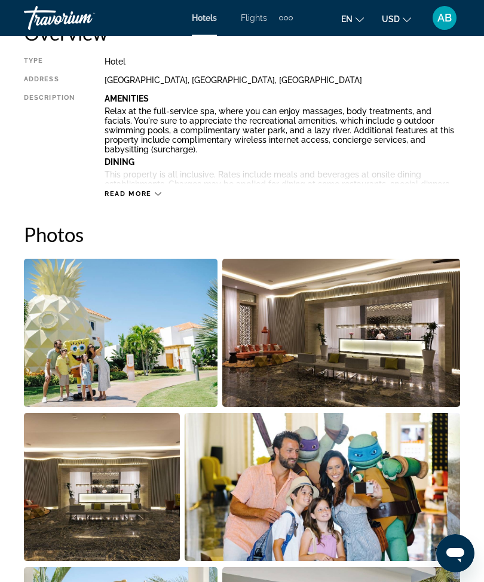
scroll to position [614, 0]
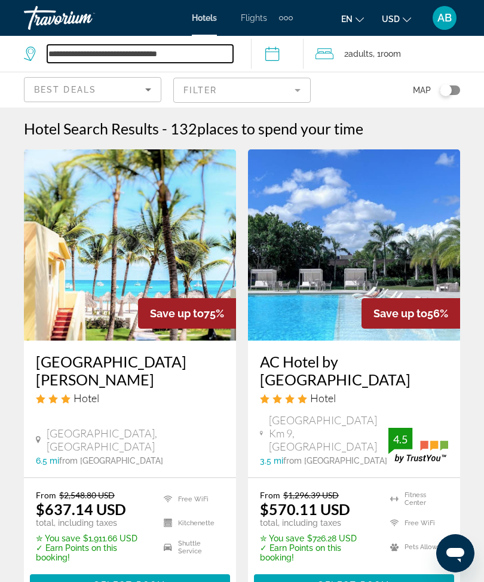
click at [232, 53] on input "**********" at bounding box center [140, 54] width 186 height 18
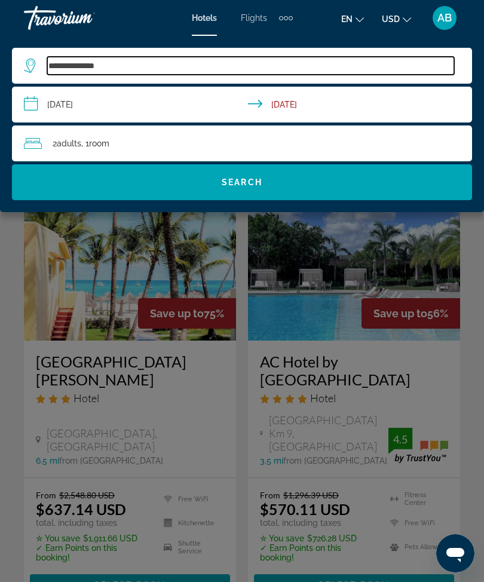
type input "*****"
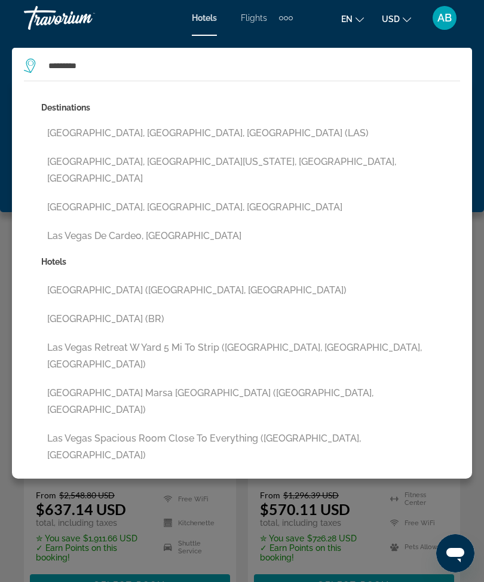
click at [170, 127] on button "[GEOGRAPHIC_DATA], [GEOGRAPHIC_DATA], [GEOGRAPHIC_DATA] (LAS)" at bounding box center [250, 133] width 419 height 23
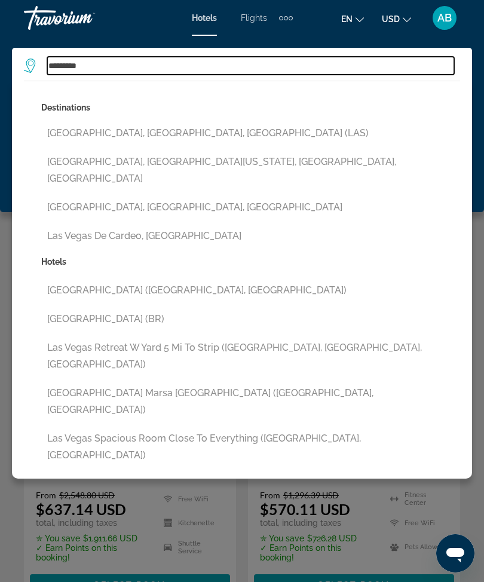
type input "**********"
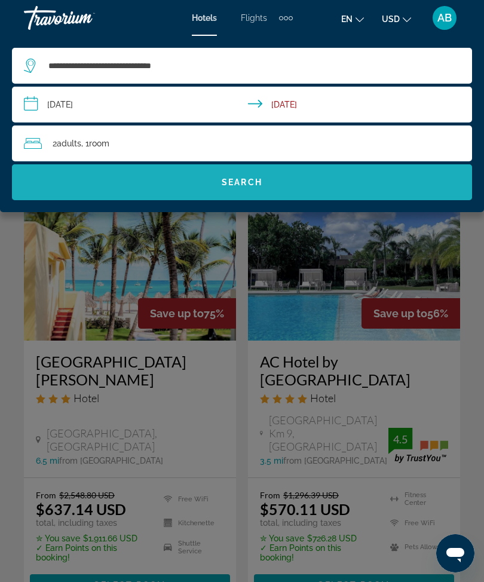
click at [281, 189] on span "Search widget" at bounding box center [242, 182] width 460 height 29
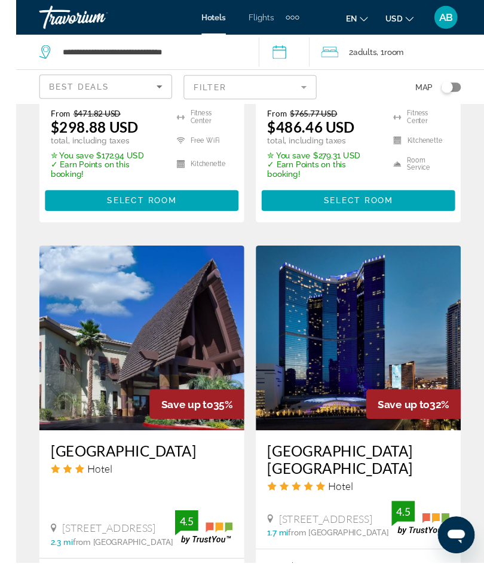
scroll to position [1906, 0]
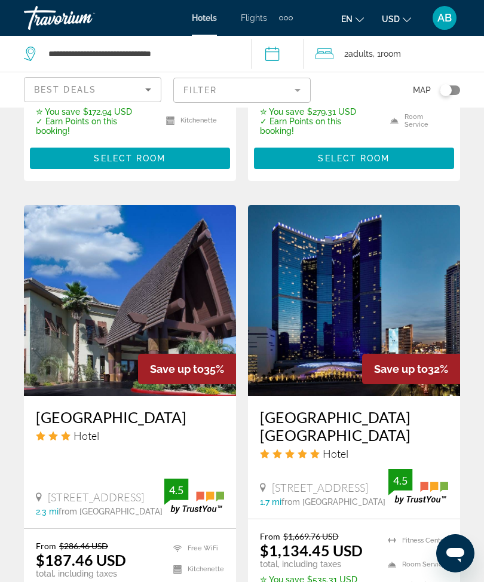
click at [364, 213] on img "Main content" at bounding box center [354, 300] width 212 height 191
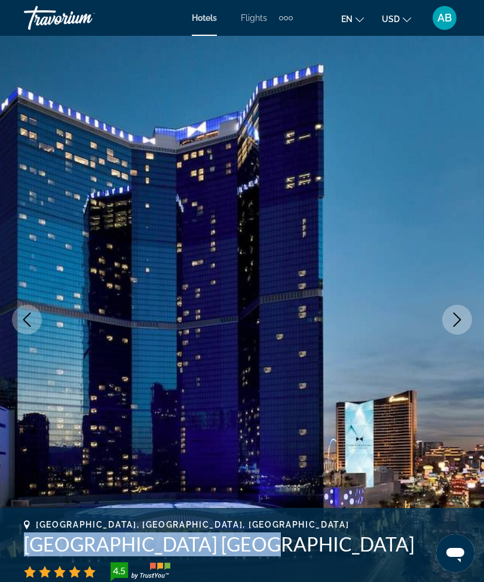
click at [454, 322] on icon "Next image" at bounding box center [457, 319] width 14 height 14
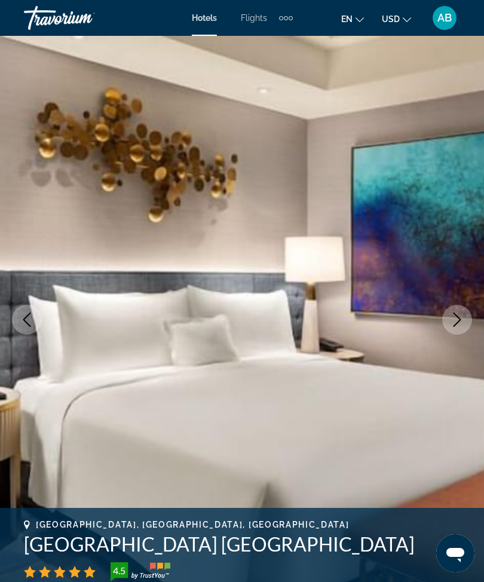
click at [452, 323] on icon "Next image" at bounding box center [457, 319] width 14 height 14
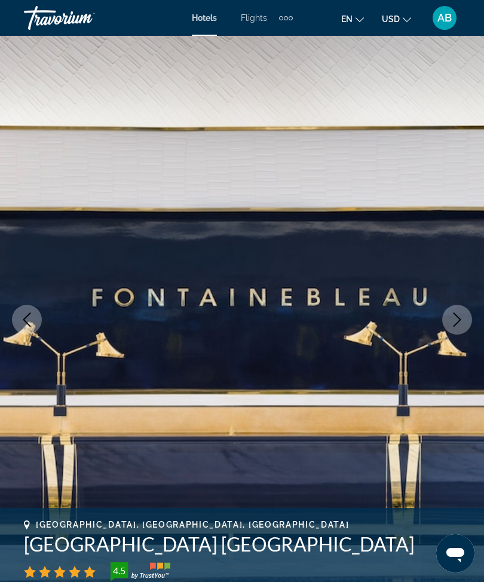
click at [461, 319] on icon "Next image" at bounding box center [457, 319] width 14 height 14
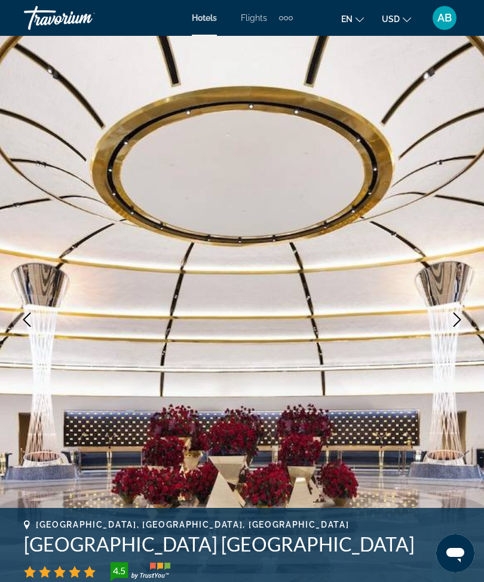
click at [464, 323] on button "Next image" at bounding box center [457, 320] width 30 height 30
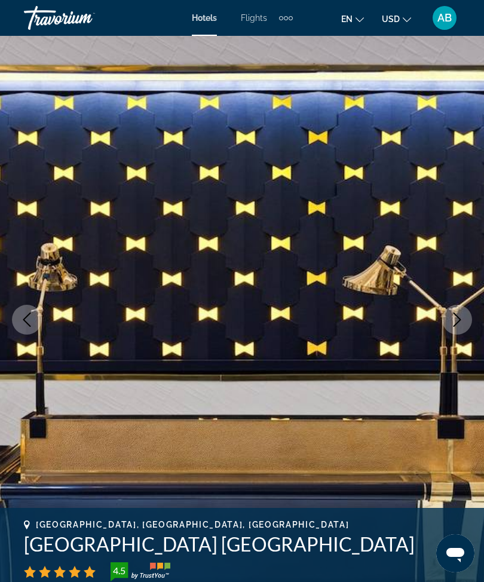
click at [453, 330] on button "Next image" at bounding box center [457, 320] width 30 height 30
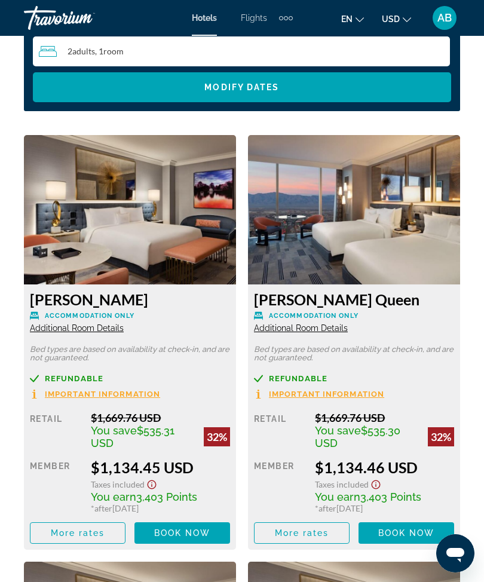
scroll to position [1994, 0]
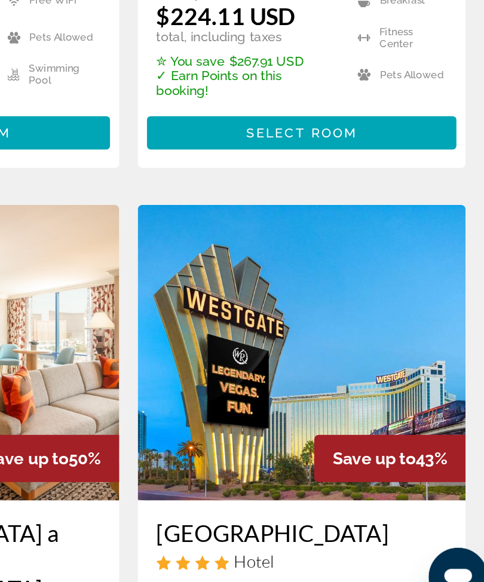
scroll to position [359, 0]
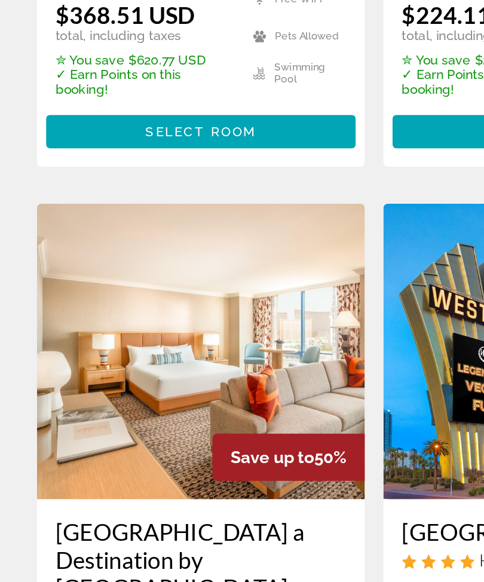
click at [151, 312] on img "Main content" at bounding box center [130, 407] width 212 height 191
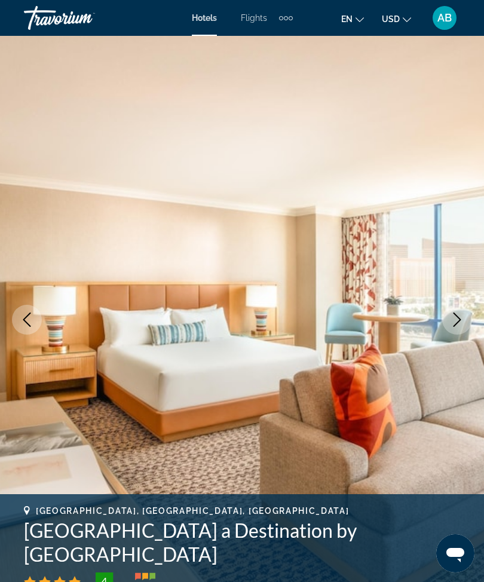
click at [460, 330] on button "Next image" at bounding box center [457, 320] width 30 height 30
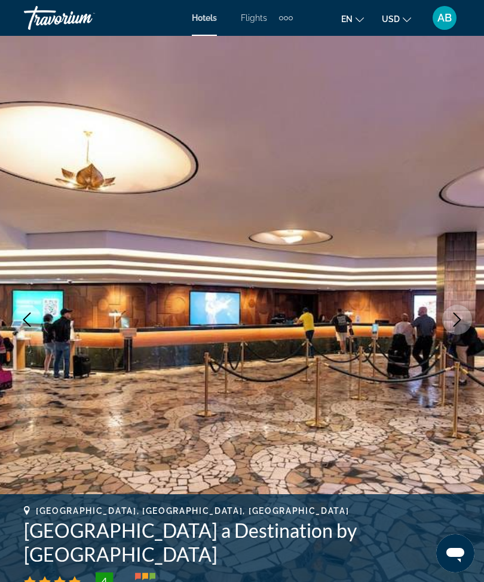
click at [444, 329] on img "Main content" at bounding box center [242, 319] width 484 height 567
click at [452, 324] on icon "Next image" at bounding box center [457, 319] width 14 height 14
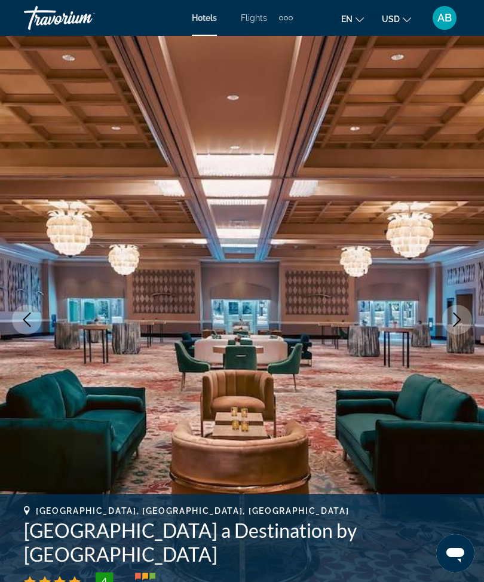
click at [453, 318] on icon "Next image" at bounding box center [457, 319] width 14 height 14
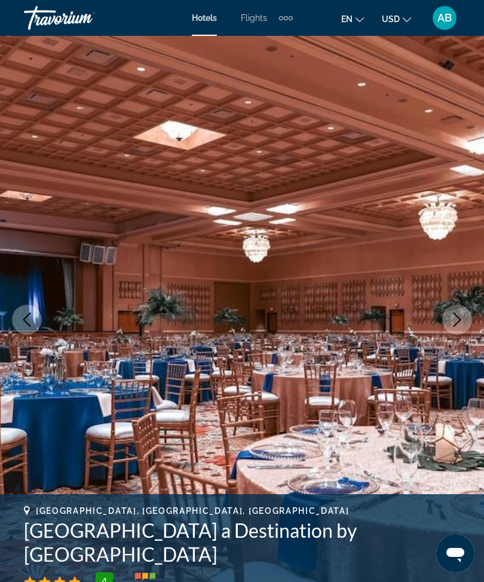
click at [462, 317] on icon "Next image" at bounding box center [457, 319] width 14 height 14
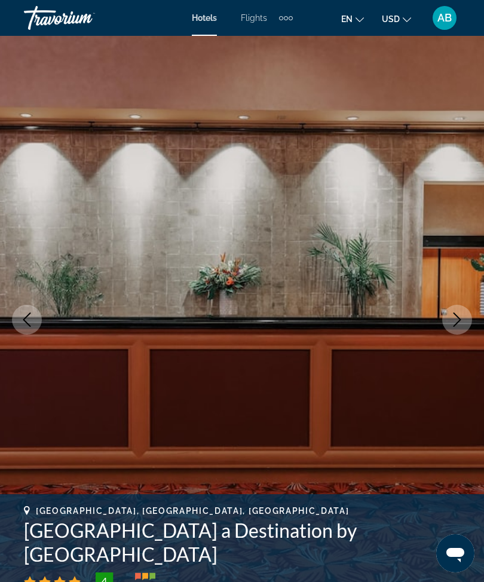
click at [469, 328] on img "Main content" at bounding box center [242, 319] width 484 height 567
click at [449, 327] on button "Next image" at bounding box center [457, 320] width 30 height 30
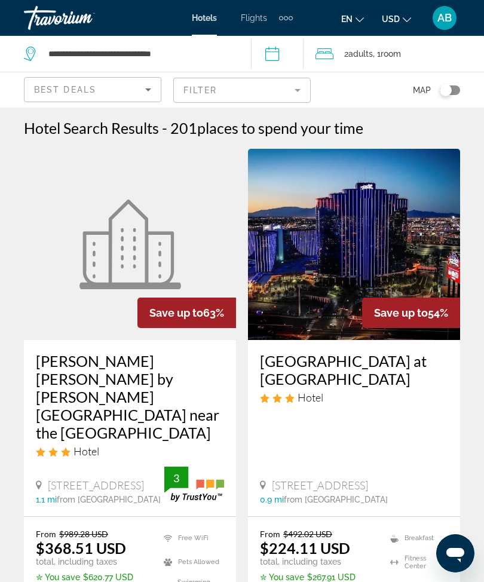
scroll to position [1, 0]
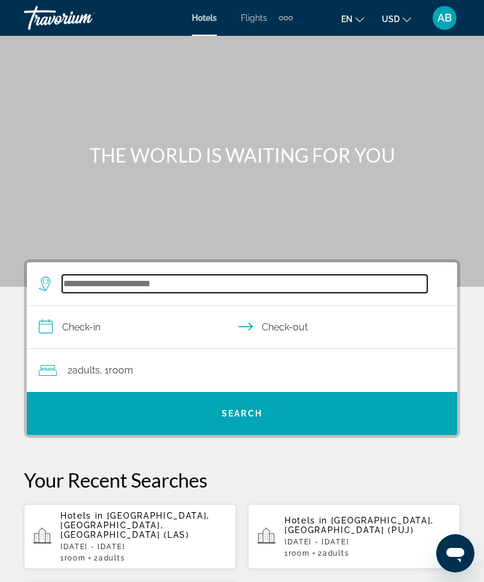
click at [163, 278] on input "Search widget" at bounding box center [244, 284] width 365 height 18
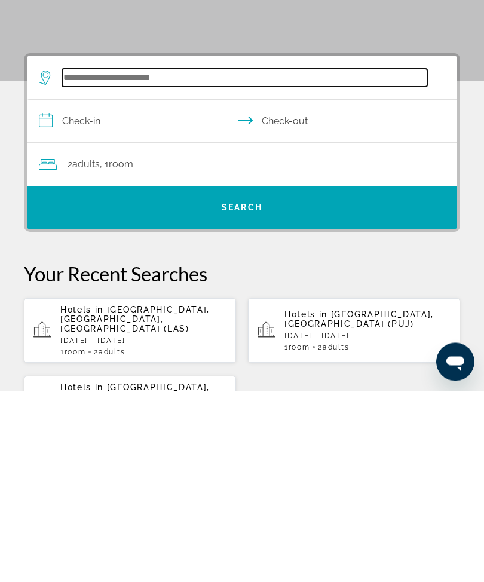
scroll to position [29, 0]
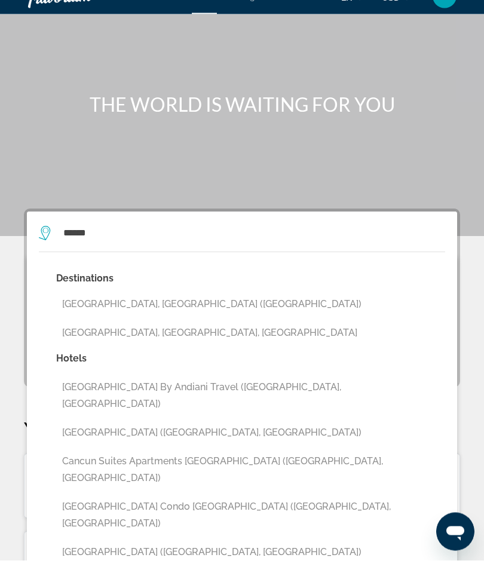
click at [169, 315] on button "Cancun, Mexico (CUN)" at bounding box center [250, 326] width 389 height 23
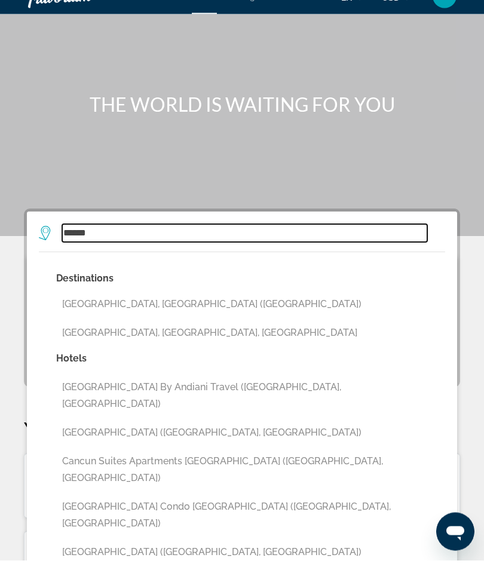
type input "**********"
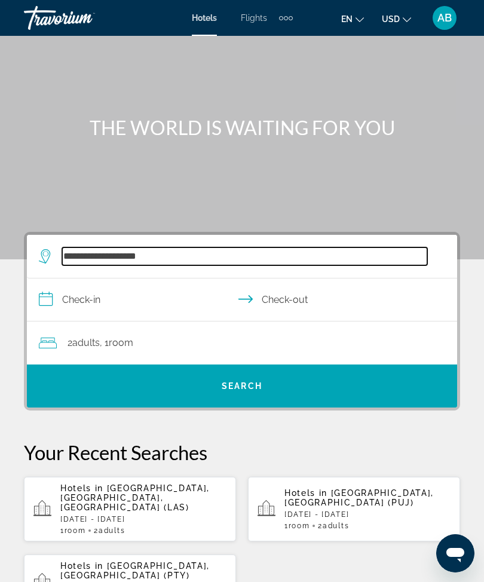
scroll to position [20, 0]
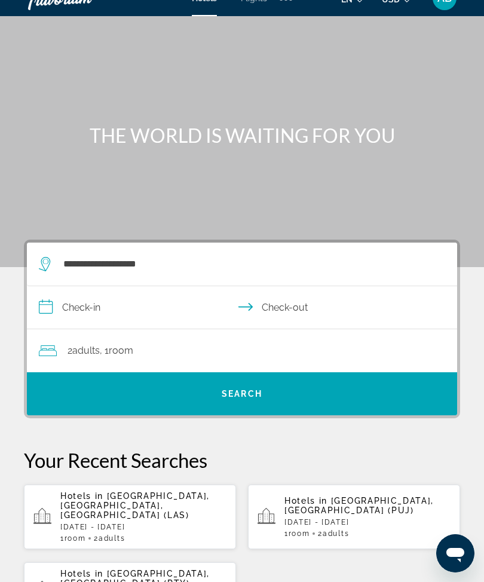
click at [45, 302] on input "**********" at bounding box center [244, 309] width 435 height 46
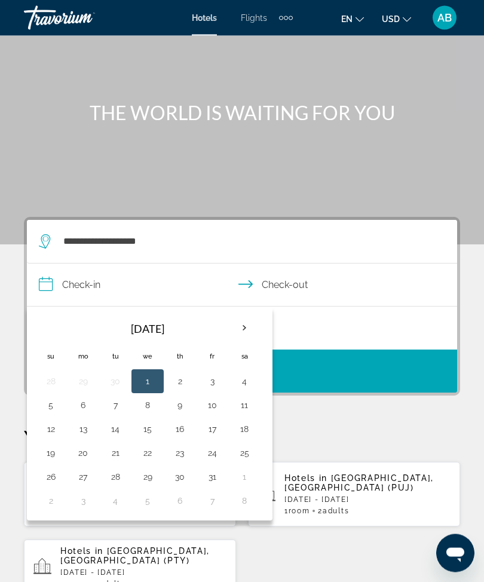
click at [239, 324] on th "Next month" at bounding box center [244, 328] width 32 height 26
click at [250, 329] on th "Next month" at bounding box center [244, 328] width 32 height 26
click at [77, 483] on button "29" at bounding box center [82, 476] width 19 height 17
click at [214, 480] on button "2" at bounding box center [211, 476] width 19 height 17
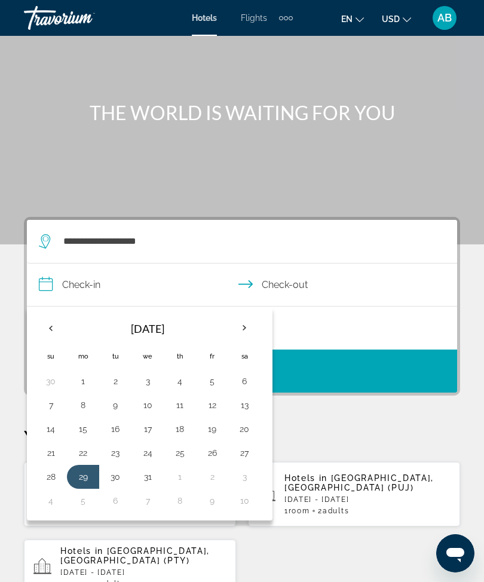
type input "**********"
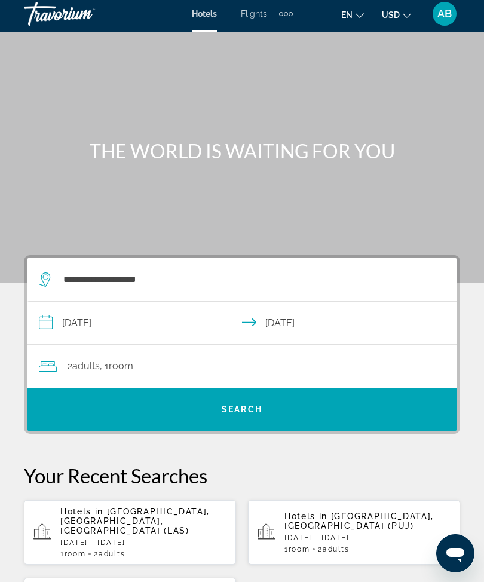
scroll to position [0, 0]
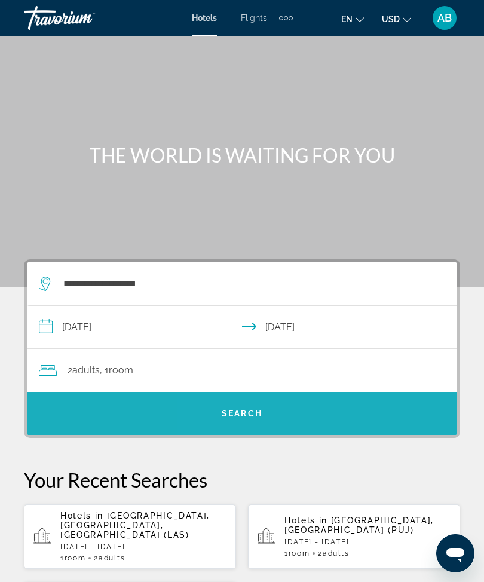
click at [265, 427] on span "Search widget" at bounding box center [242, 413] width 430 height 29
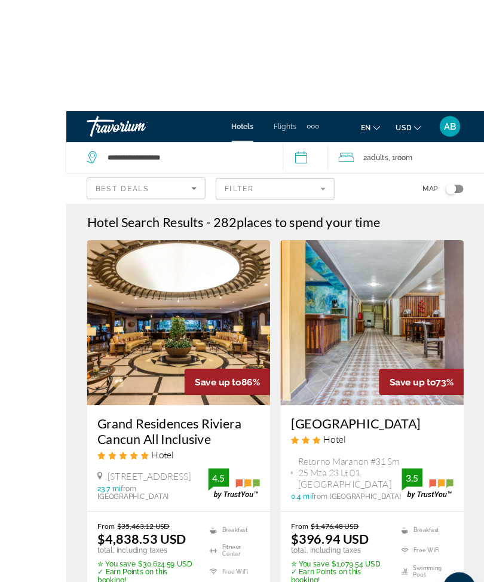
scroll to position [2, 0]
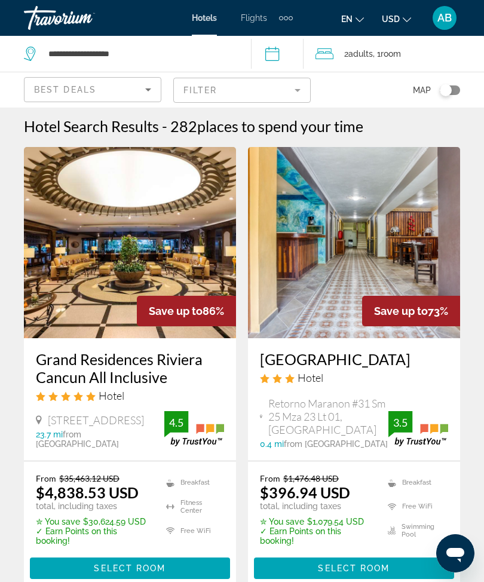
click at [290, 90] on mat-form-field "Filter" at bounding box center [241, 90] width 137 height 25
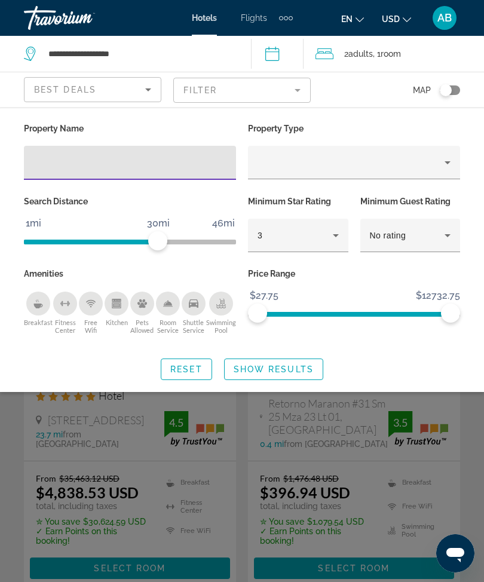
scroll to position [2, 0]
type input "***"
click at [267, 360] on span "Search widget" at bounding box center [274, 369] width 98 height 29
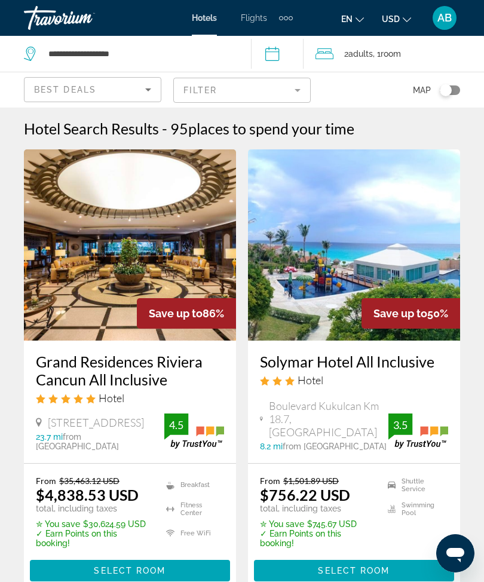
click at [153, 245] on img "Main content" at bounding box center [130, 244] width 212 height 191
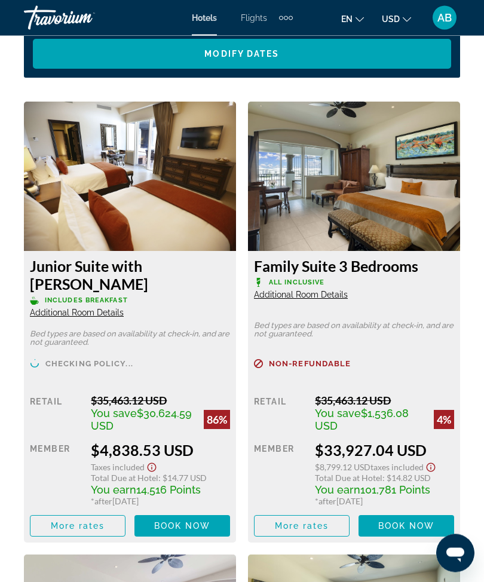
scroll to position [2132, 0]
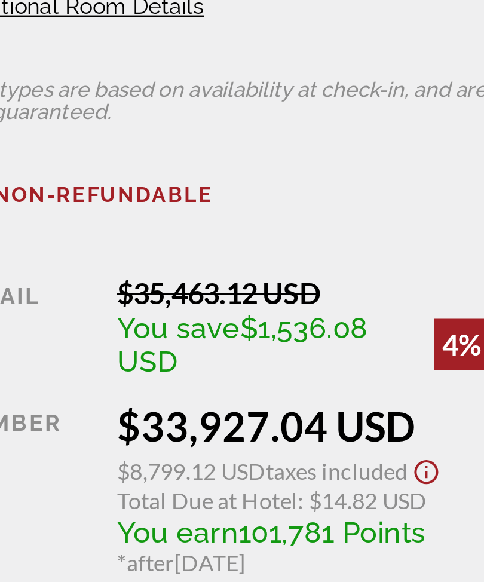
click at [370, 438] on span "Taxes included" at bounding box center [396, 443] width 53 height 10
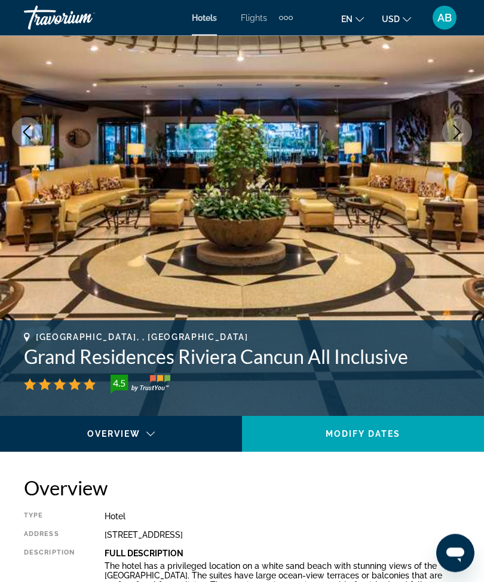
scroll to position [0, 0]
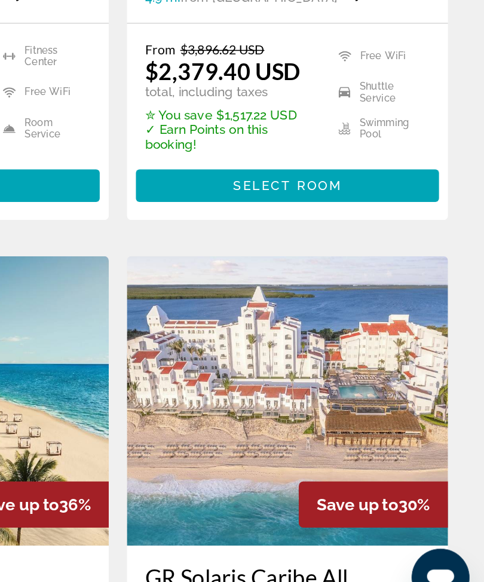
scroll to position [803, 0]
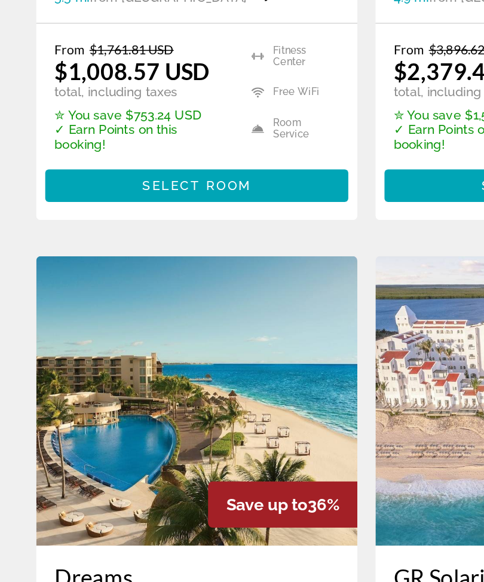
click at [160, 340] on img "Main content" at bounding box center [130, 435] width 212 height 191
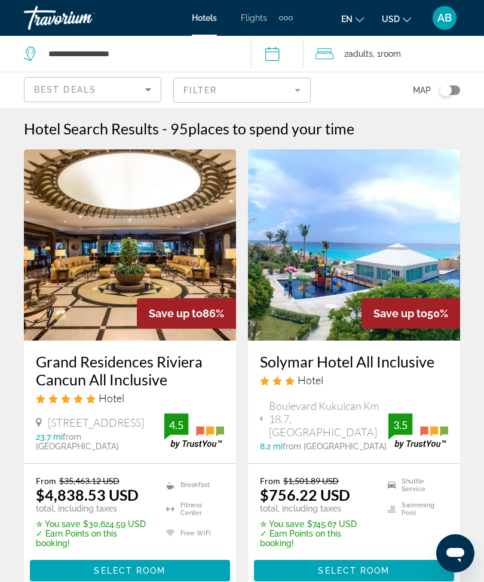
click at [383, 58] on span ", 1 Room rooms" at bounding box center [387, 53] width 28 height 17
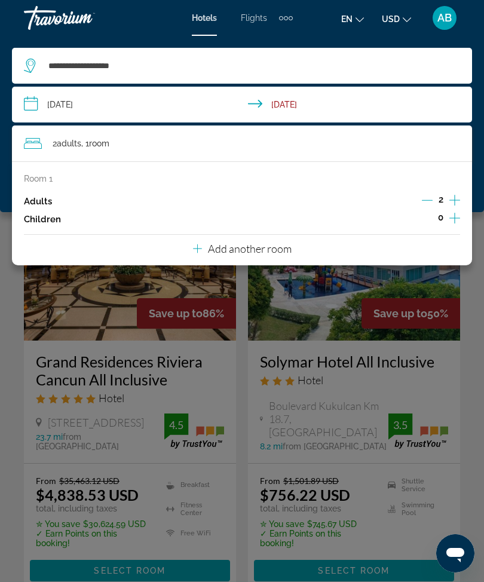
click at [24, 99] on input "**********" at bounding box center [244, 106] width 465 height 39
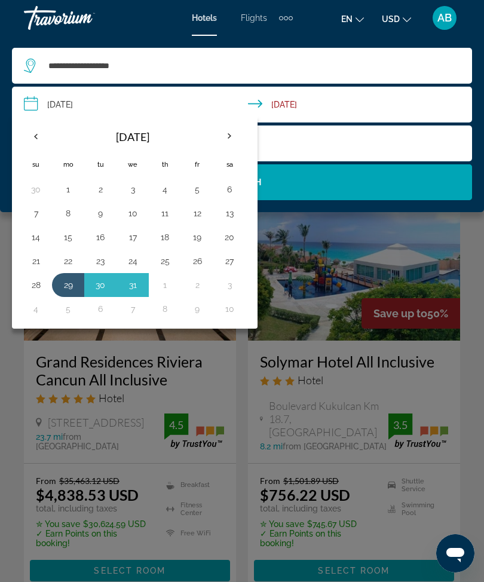
click at [26, 130] on th "Previous month" at bounding box center [36, 136] width 32 height 26
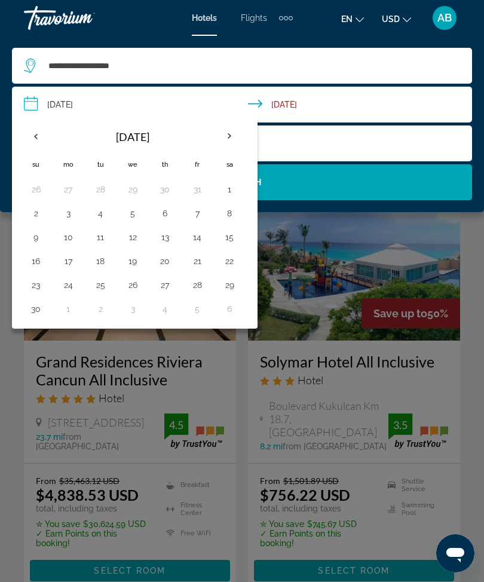
click at [42, 136] on th "Previous month" at bounding box center [36, 136] width 32 height 26
click at [76, 253] on button "20" at bounding box center [68, 261] width 19 height 17
click at [203, 260] on button "24" at bounding box center [197, 261] width 19 height 17
type input "**********"
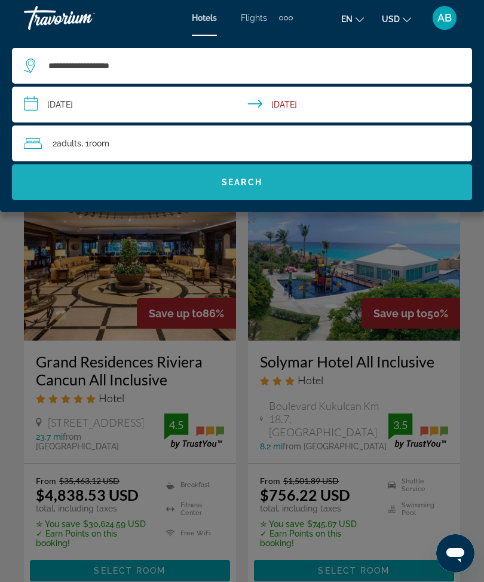
click at [281, 177] on span "Search widget" at bounding box center [242, 182] width 460 height 29
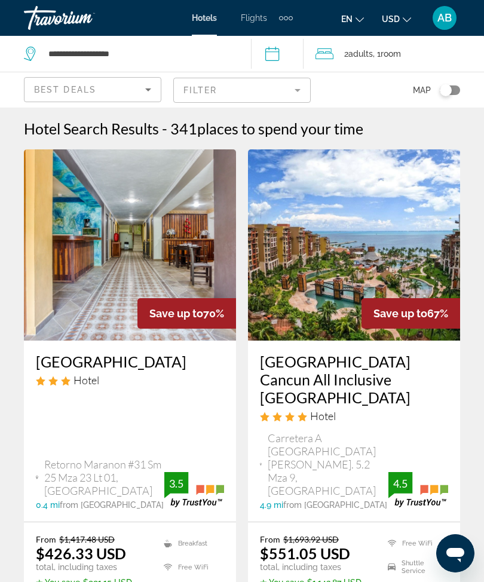
click at [310, 94] on mat-form-field "Filter" at bounding box center [241, 90] width 137 height 25
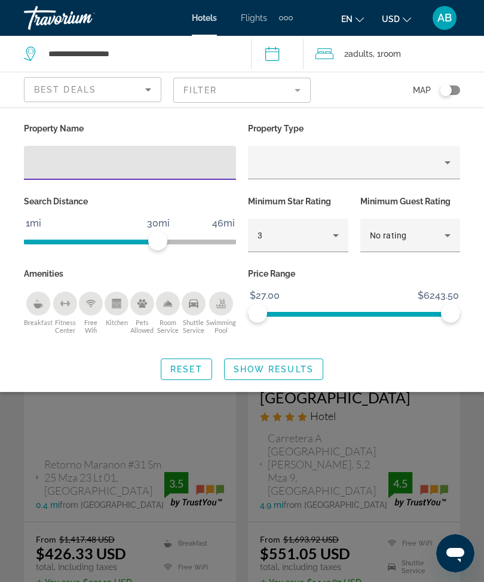
click at [156, 168] on input "Hotel Filters" at bounding box center [129, 163] width 193 height 14
type input "***"
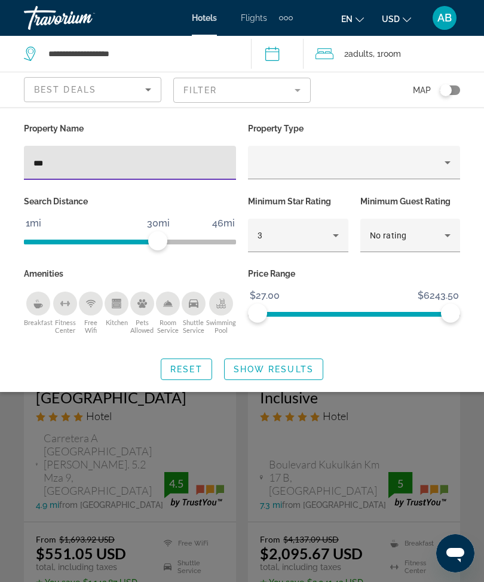
click at [292, 376] on span "Search widget" at bounding box center [274, 369] width 98 height 29
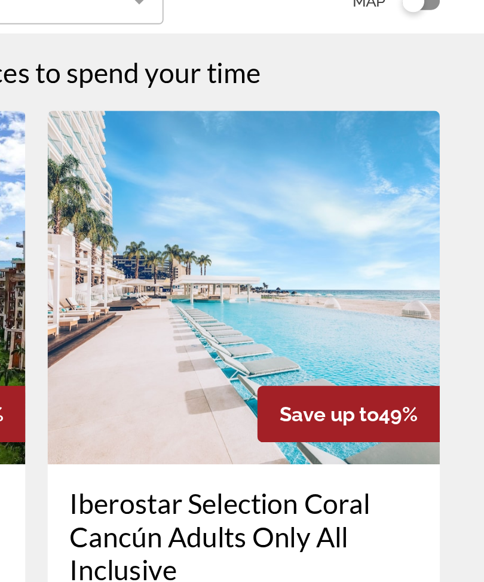
click at [248, 158] on img "Main content" at bounding box center [354, 244] width 212 height 191
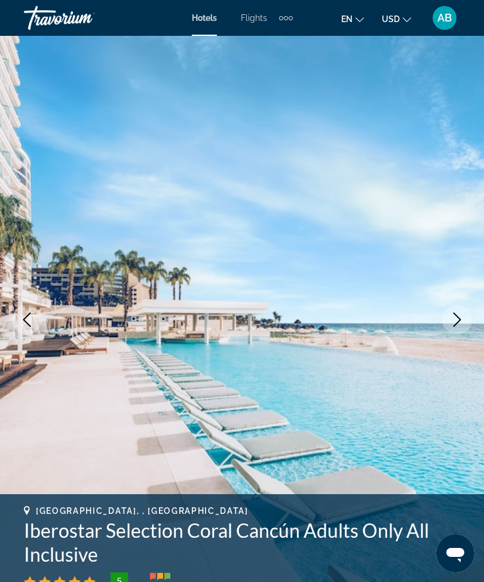
click at [455, 324] on icon "Next image" at bounding box center [457, 319] width 14 height 14
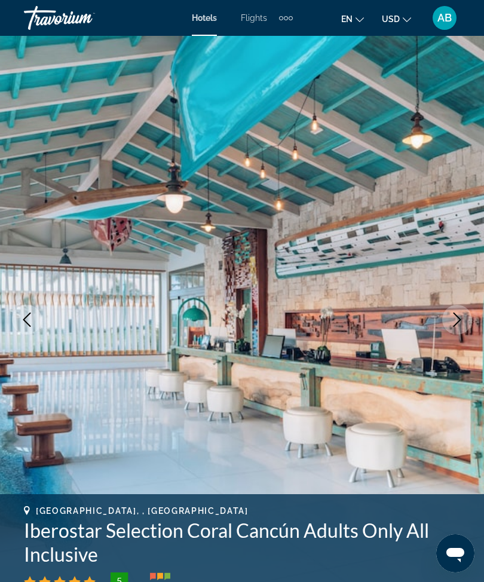
click at [457, 326] on icon "Next image" at bounding box center [457, 319] width 14 height 14
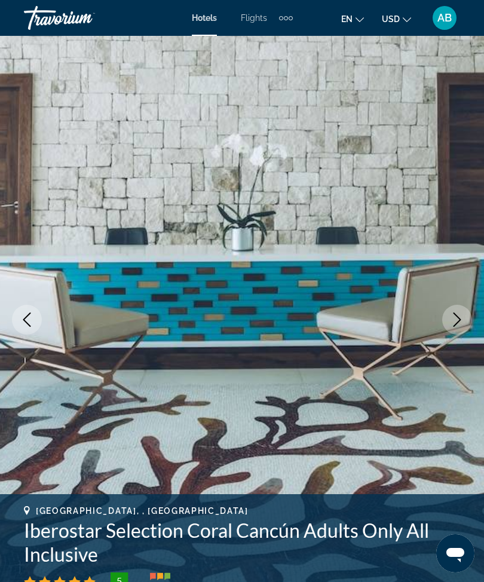
click at [460, 315] on icon "Next image" at bounding box center [457, 319] width 14 height 14
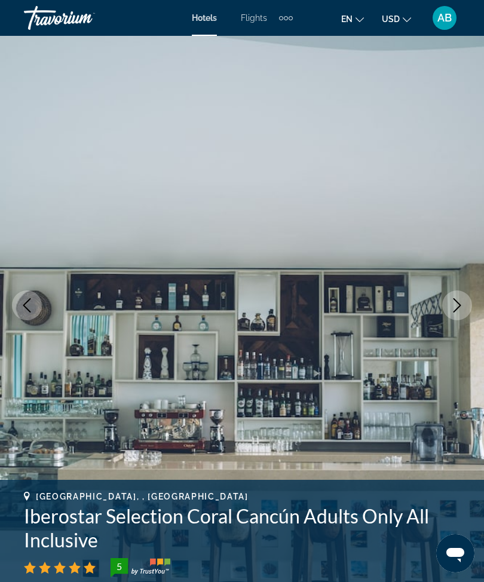
scroll to position [16, 0]
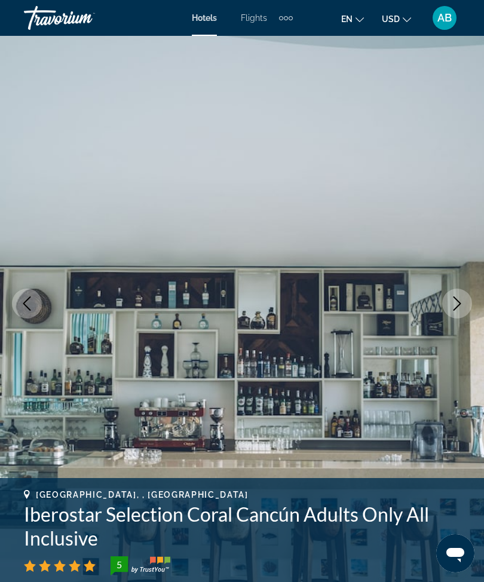
click at [459, 306] on icon "Next image" at bounding box center [457, 303] width 14 height 14
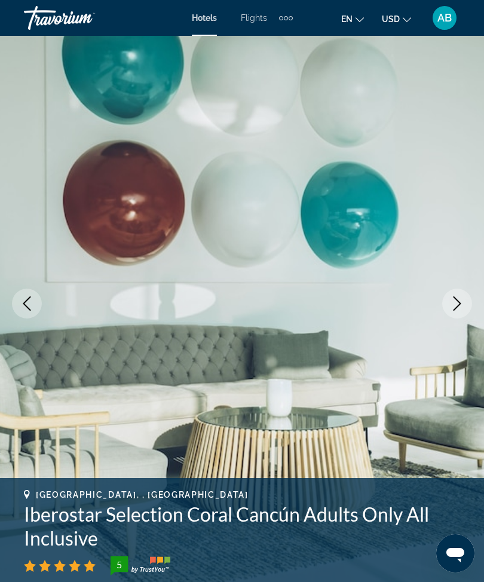
click at [454, 309] on icon "Next image" at bounding box center [457, 303] width 14 height 14
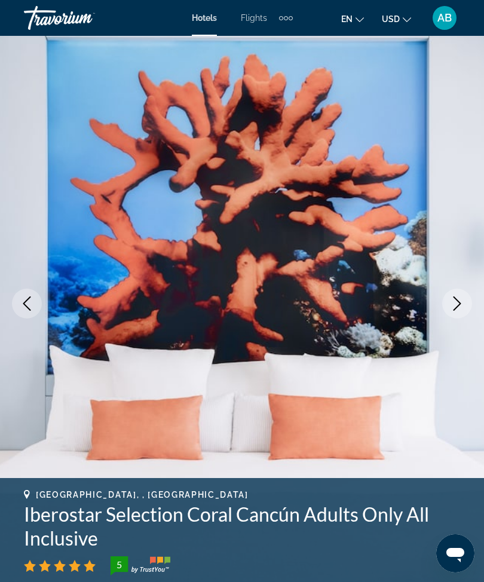
click at [462, 306] on icon "Next image" at bounding box center [457, 303] width 14 height 14
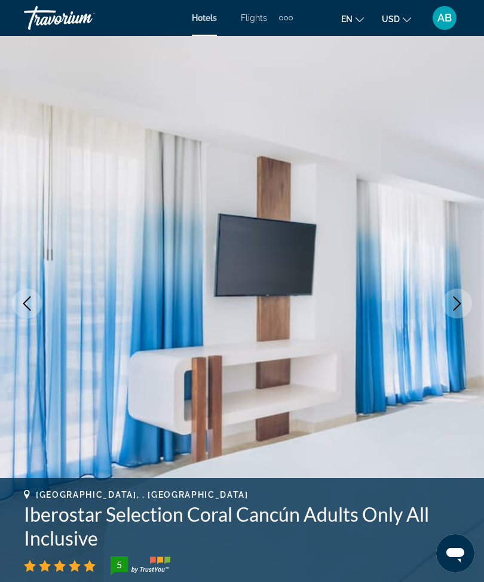
click at [457, 299] on icon "Next image" at bounding box center [457, 303] width 14 height 14
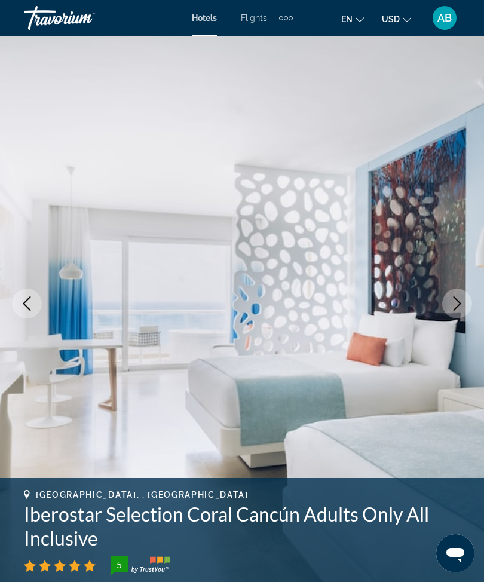
click at [456, 308] on icon "Next image" at bounding box center [457, 303] width 8 height 14
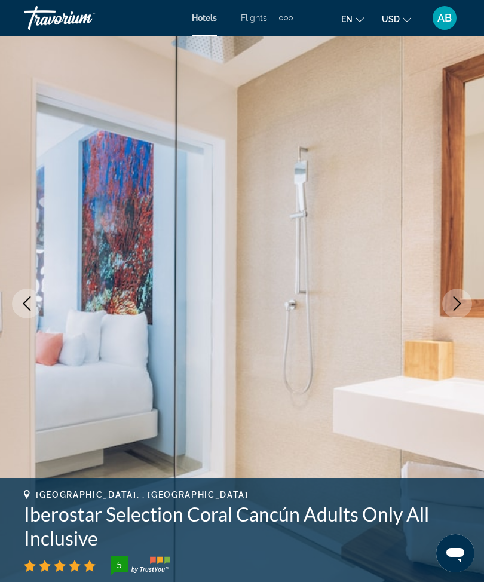
click at [456, 298] on icon "Next image" at bounding box center [457, 303] width 14 height 14
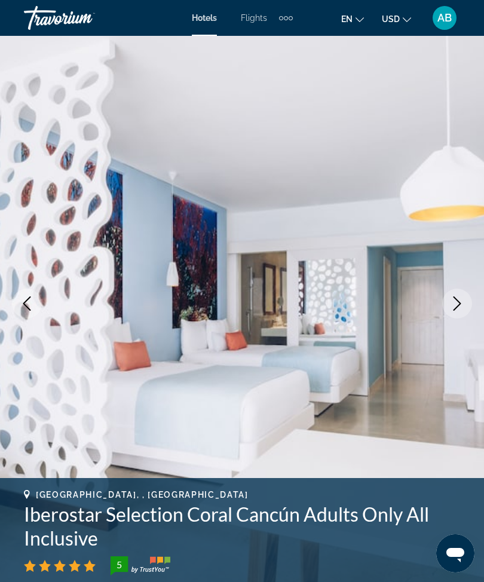
click at [458, 302] on icon "Next image" at bounding box center [457, 303] width 14 height 14
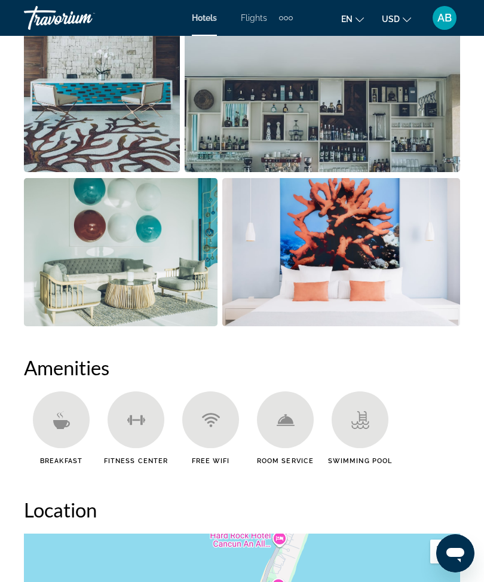
scroll to position [1009, 0]
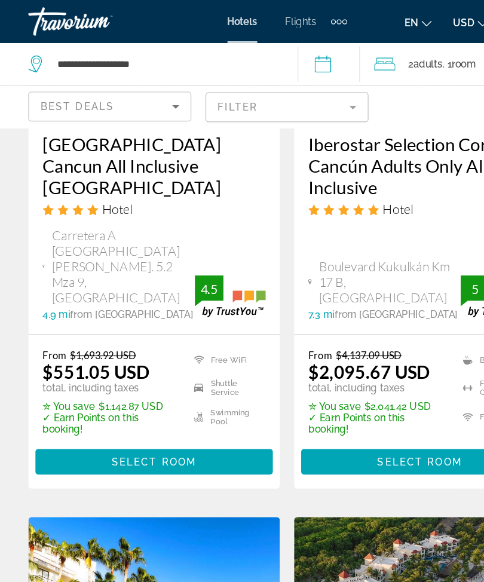
scroll to position [228, 0]
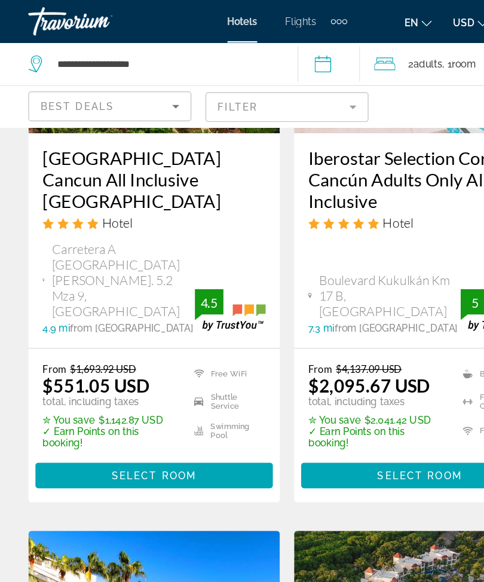
click at [296, 82] on mat-form-field "Filter" at bounding box center [241, 90] width 137 height 25
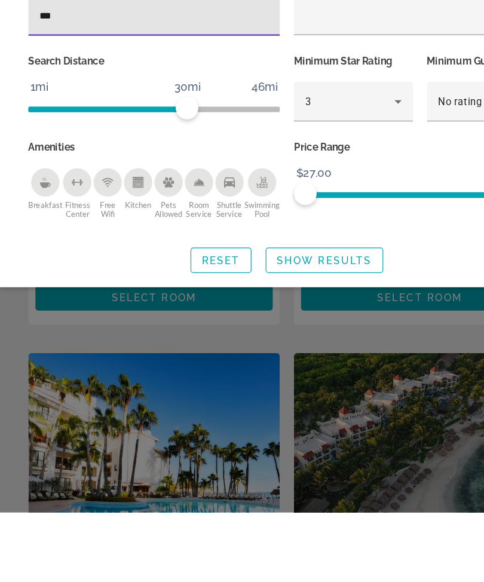
click at [268, 364] on span "Show Results" at bounding box center [274, 369] width 80 height 10
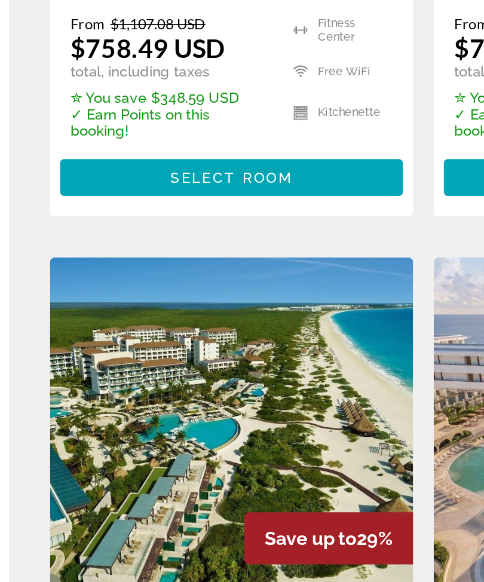
scroll to position [2273, 0]
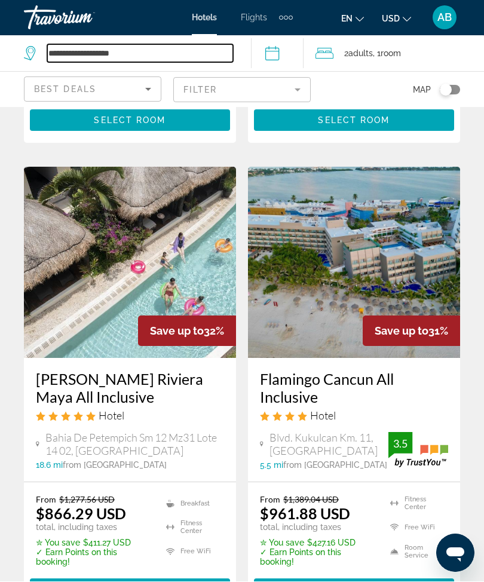
click at [182, 47] on input "**********" at bounding box center [140, 54] width 186 height 18
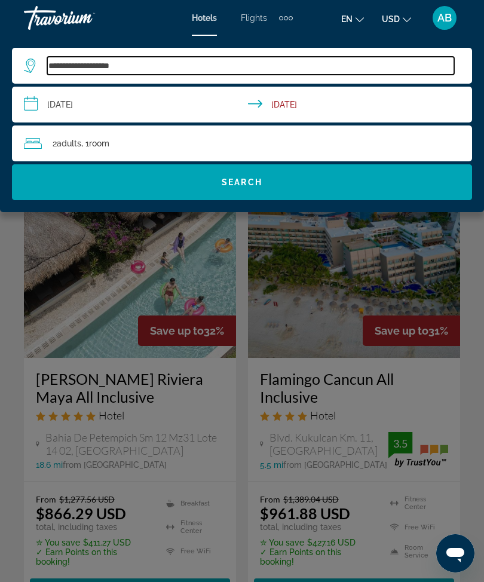
scroll to position [1503, 0]
type input "*"
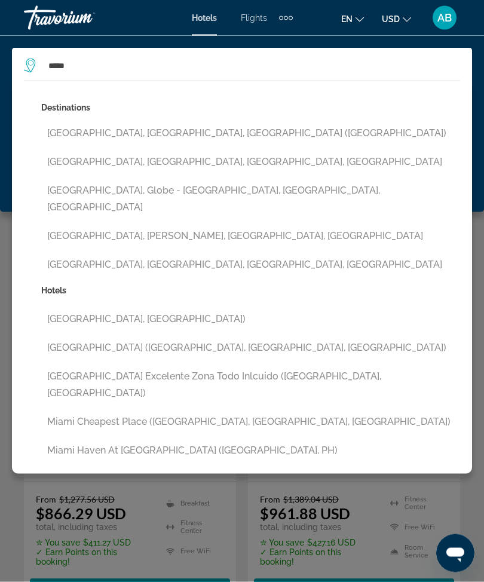
click at [190, 133] on button "Miami, FL, United States (MIA)" at bounding box center [250, 133] width 419 height 23
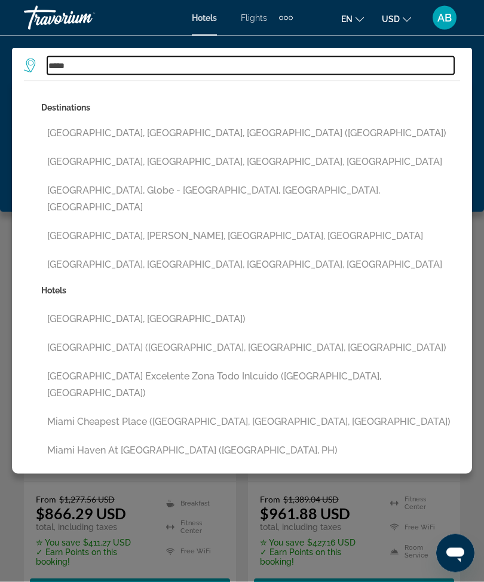
type input "**********"
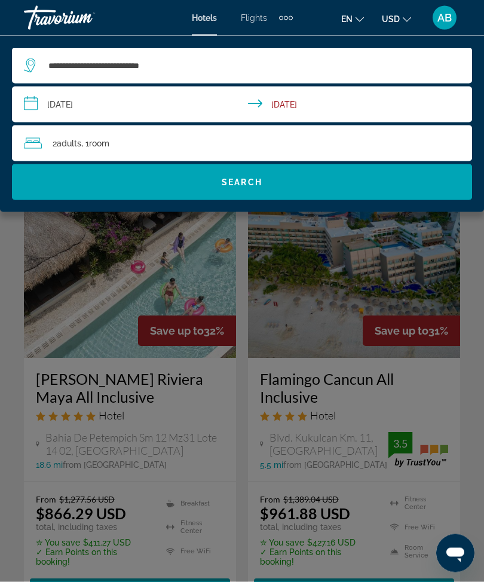
click at [32, 96] on input "**********" at bounding box center [244, 106] width 465 height 39
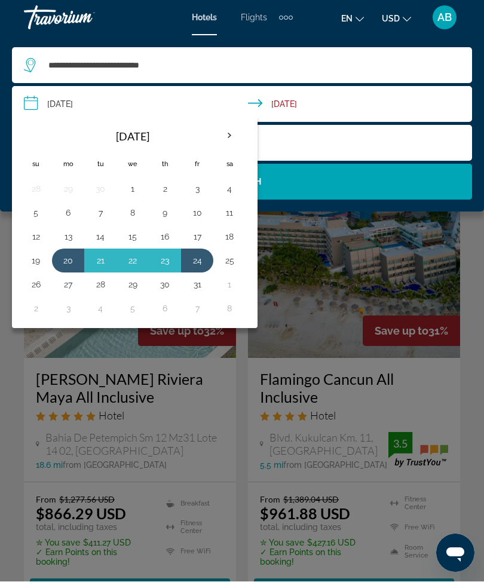
scroll to position [1504, 0]
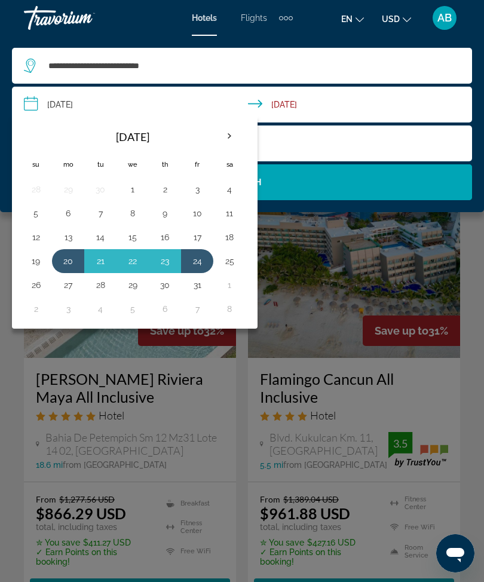
click at [196, 234] on button "17" at bounding box center [197, 237] width 19 height 17
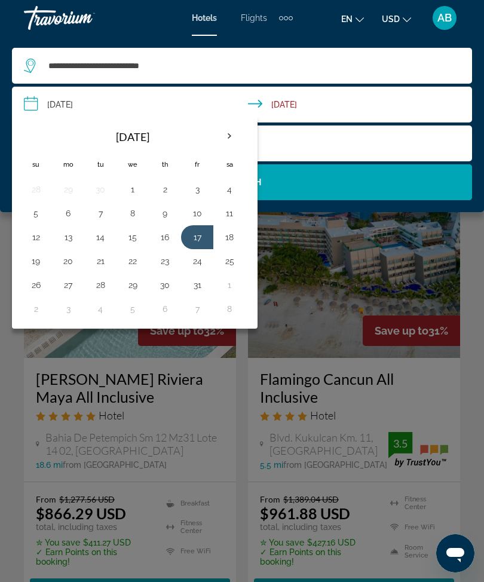
click at [230, 243] on button "18" at bounding box center [229, 237] width 19 height 17
type input "**********"
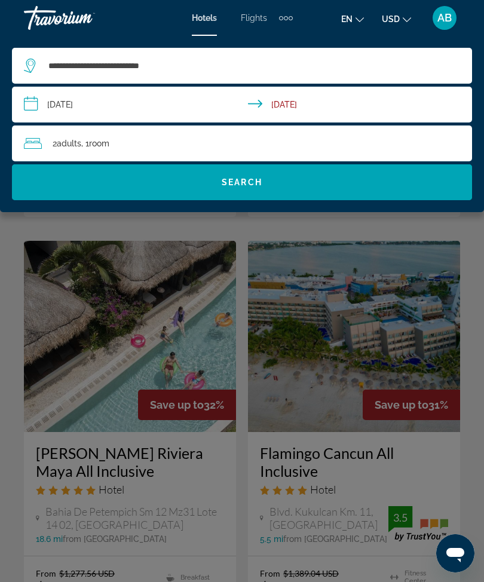
scroll to position [1429, 0]
click at [302, 182] on span "Search widget" at bounding box center [242, 182] width 460 height 29
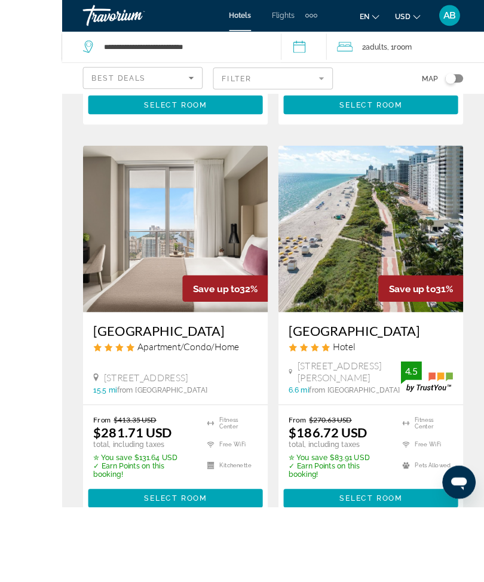
scroll to position [2505, 0]
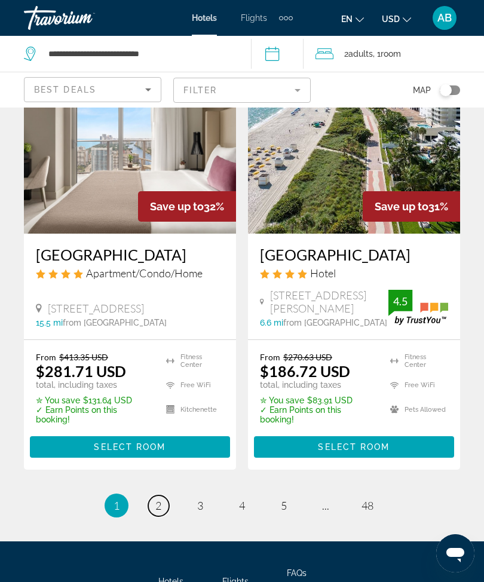
click at [151, 495] on link "page 2" at bounding box center [158, 505] width 21 height 21
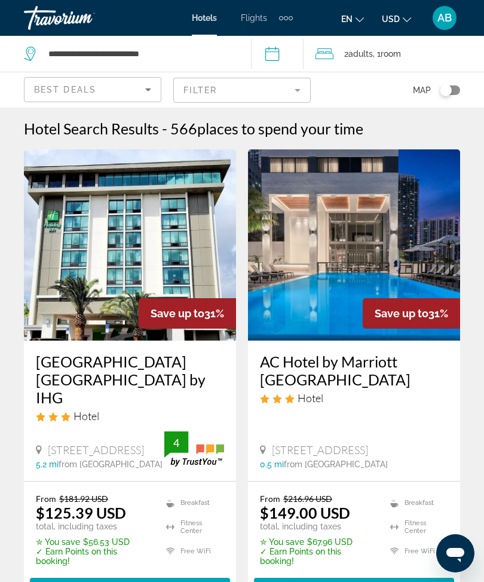
click at [302, 90] on mat-form-field "Filter" at bounding box center [241, 90] width 137 height 25
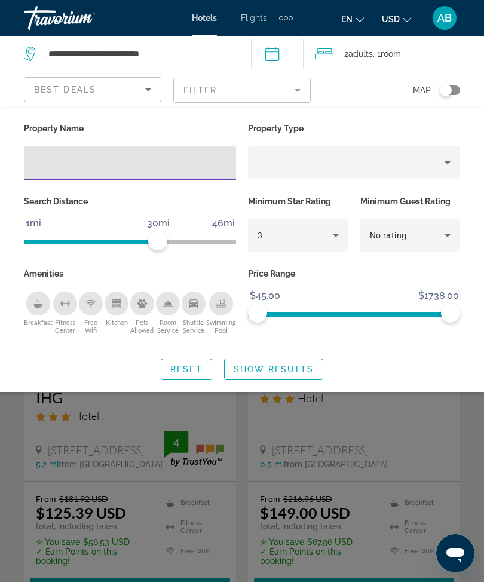
click at [151, 158] on input "Hotel Filters" at bounding box center [129, 163] width 193 height 14
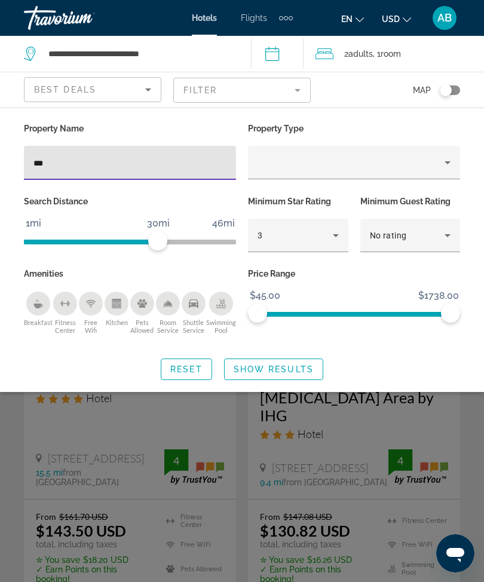
type input "****"
click at [284, 369] on span "Show Results" at bounding box center [274, 369] width 80 height 10
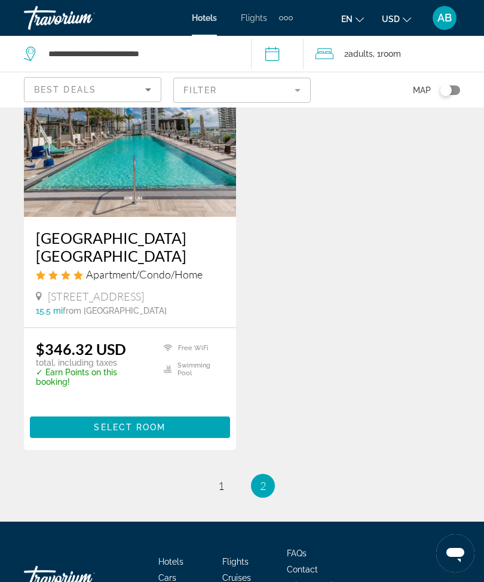
scroll to position [1986, 0]
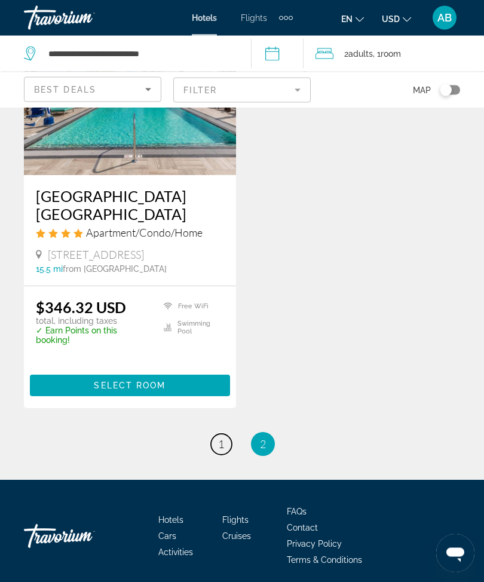
click at [220, 455] on link "page 1" at bounding box center [221, 444] width 21 height 21
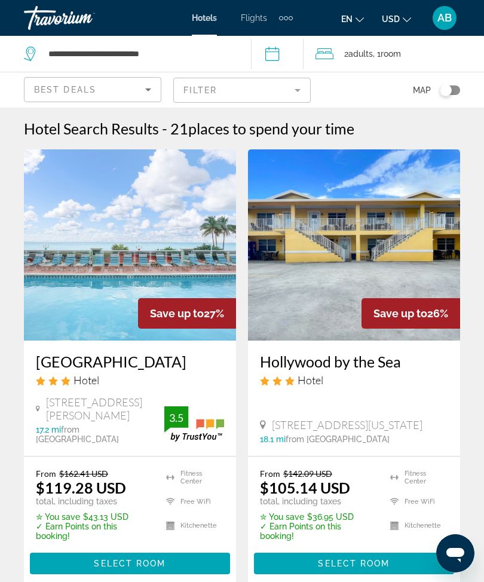
click at [296, 93] on mat-form-field "Filter" at bounding box center [241, 90] width 137 height 25
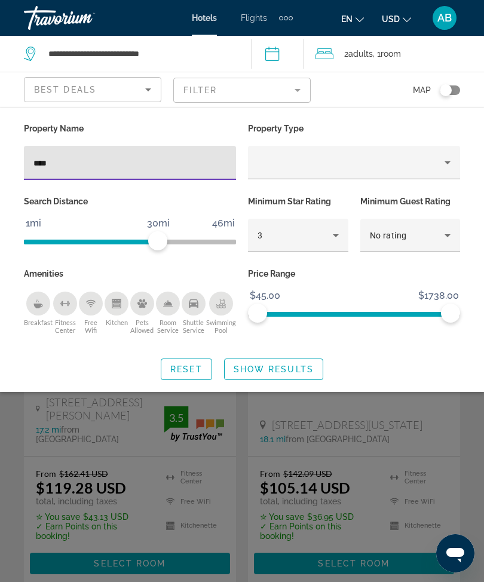
click at [163, 167] on input "****" at bounding box center [129, 163] width 193 height 14
type input "*"
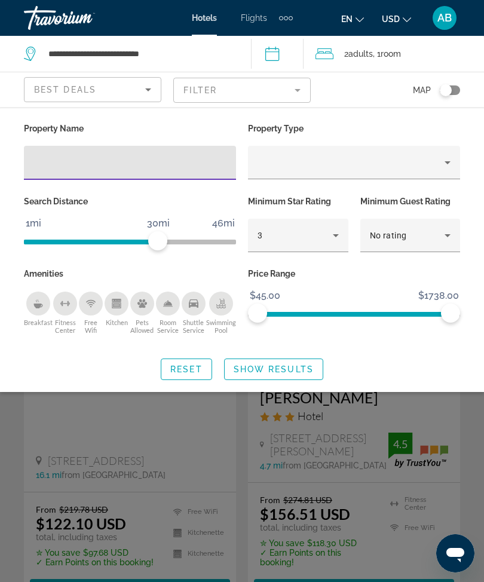
click at [300, 369] on span "Show Results" at bounding box center [274, 369] width 80 height 10
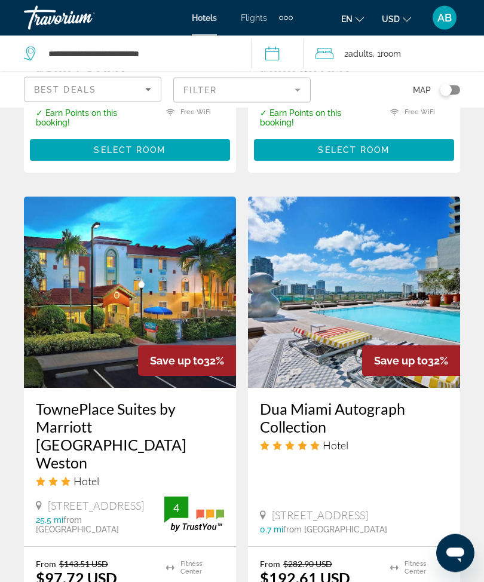
scroll to position [1843, 0]
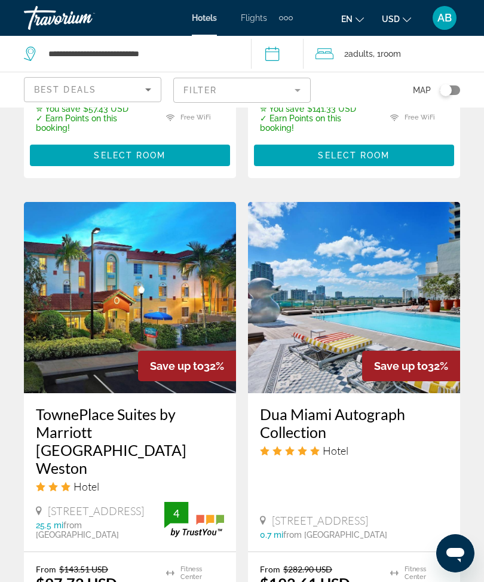
click at [297, 91] on mat-form-field "Filter" at bounding box center [241, 90] width 137 height 25
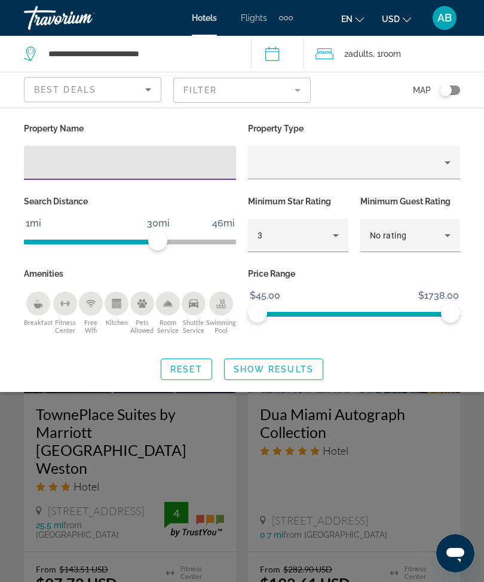
click at [133, 164] on input "Hotel Filters" at bounding box center [129, 163] width 193 height 14
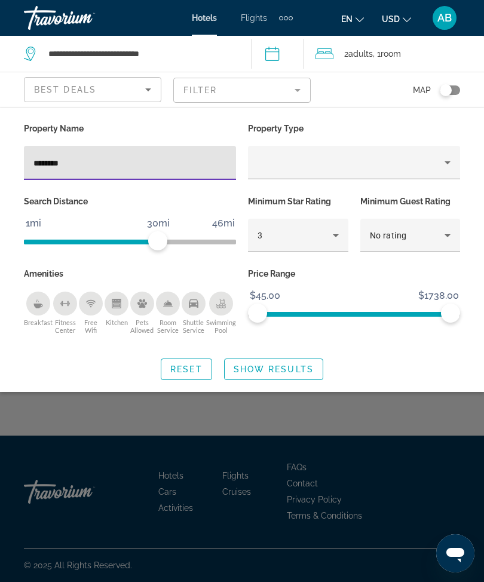
type input "********"
click at [287, 370] on span "Show Results" at bounding box center [274, 369] width 80 height 10
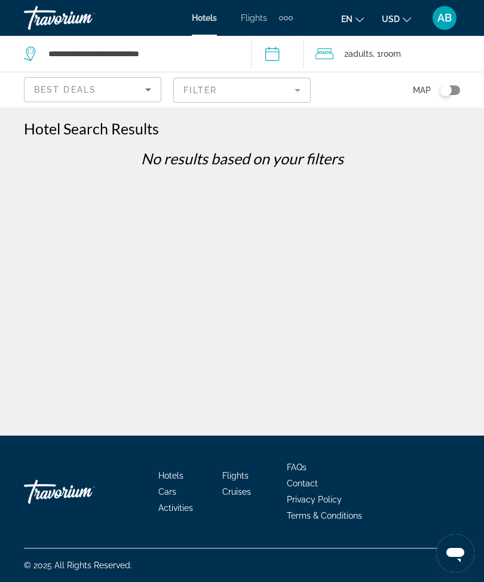
click at [300, 87] on mat-form-field "Filter" at bounding box center [241, 90] width 137 height 25
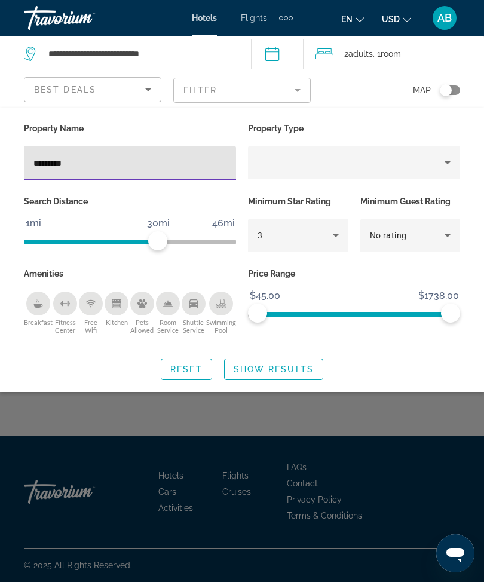
click at [164, 160] on input "********" at bounding box center [129, 163] width 193 height 14
type input "****"
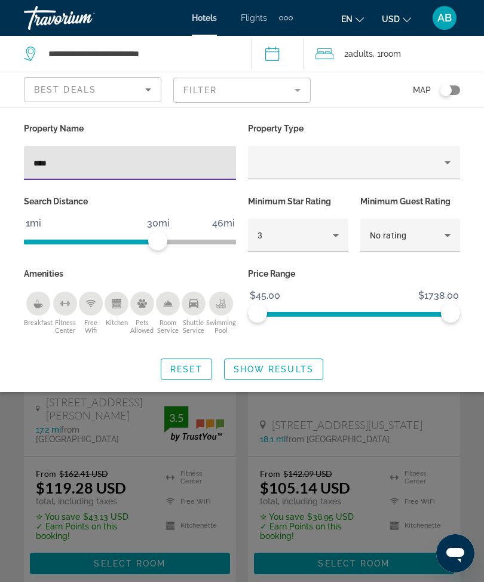
click at [277, 364] on span "Show Results" at bounding box center [274, 369] width 80 height 10
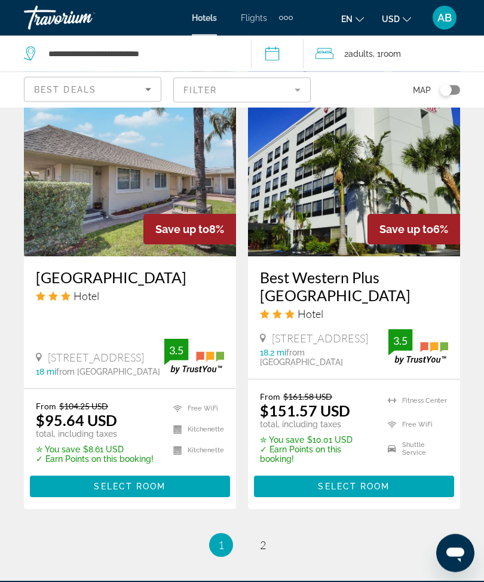
scroll to position [2491, 0]
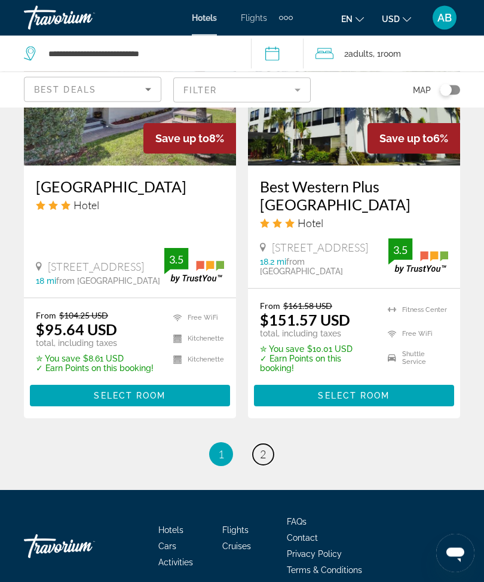
click at [263, 445] on link "page 2" at bounding box center [263, 454] width 21 height 21
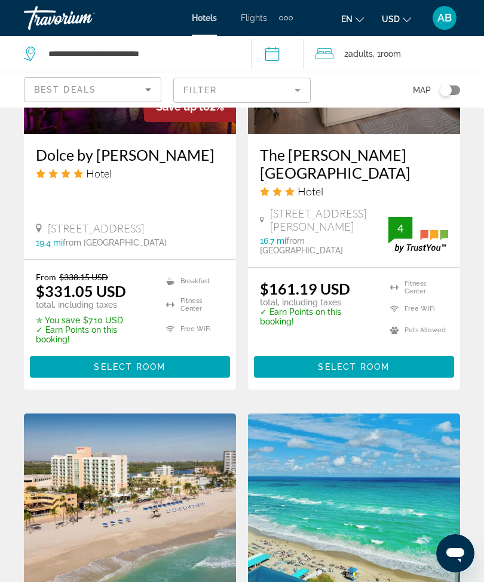
click at [308, 91] on mat-form-field "Filter" at bounding box center [241, 90] width 137 height 25
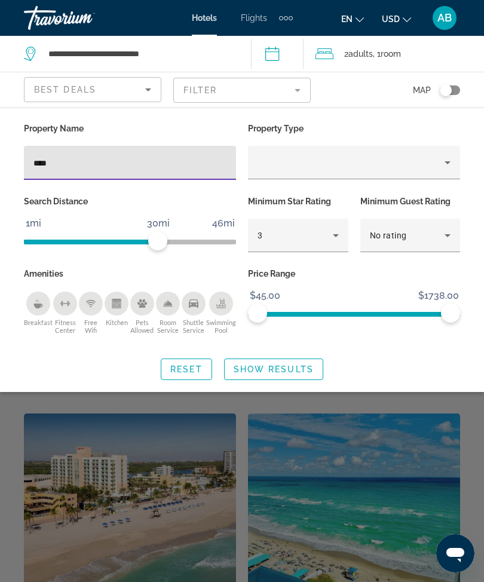
scroll to position [1114, 0]
click at [155, 169] on input "****" at bounding box center [129, 163] width 193 height 14
type input "*"
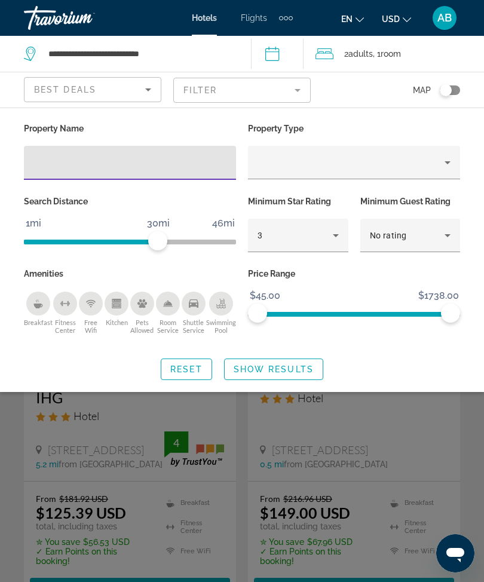
click at [274, 371] on span "Show Results" at bounding box center [274, 369] width 80 height 10
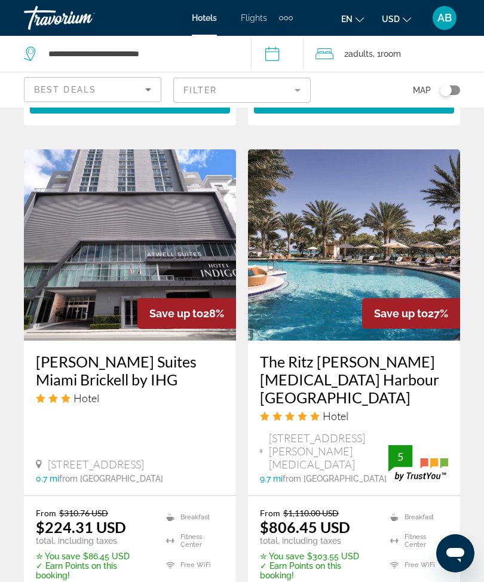
scroll to position [2397, 0]
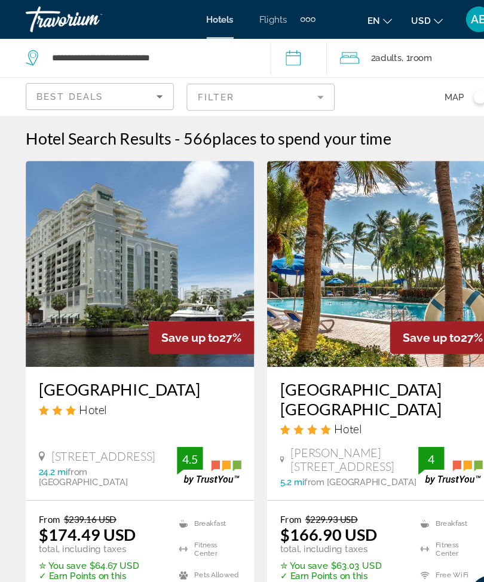
click at [379, 366] on h3 "Radisson Resort Miami Beach" at bounding box center [354, 370] width 188 height 36
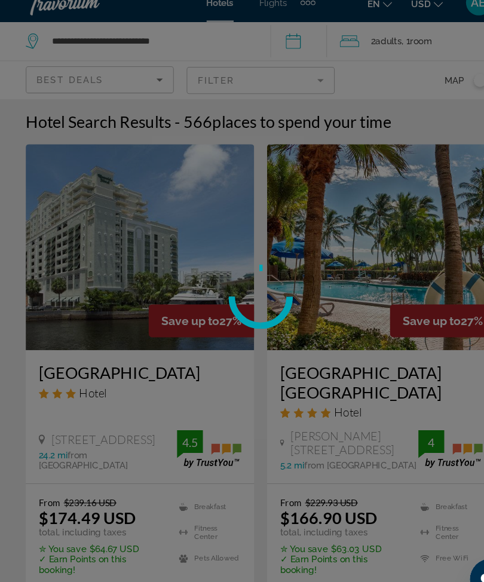
scroll to position [76, 0]
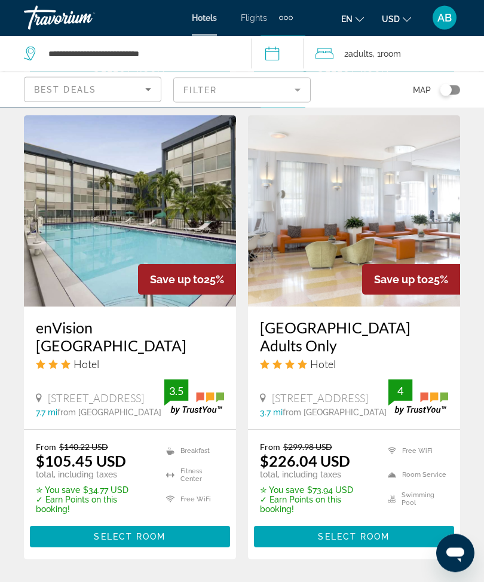
scroll to position [2368, 0]
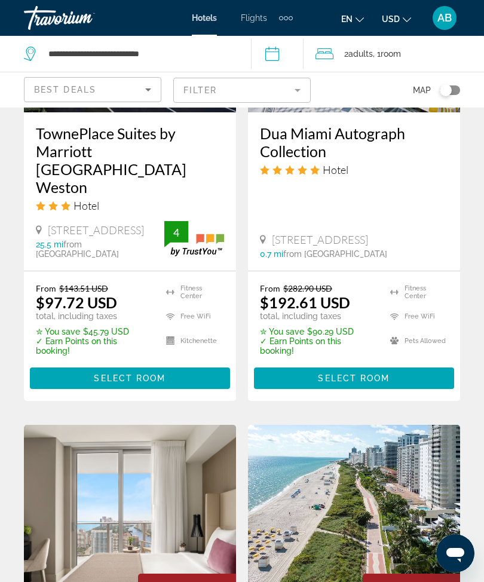
scroll to position [2125, 0]
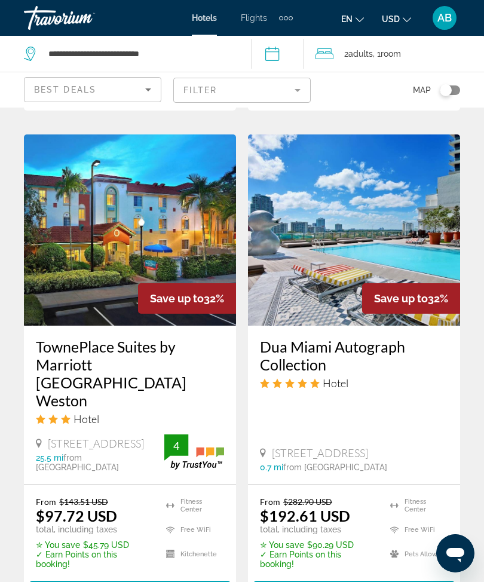
click at [305, 94] on mat-form-field "Filter" at bounding box center [241, 90] width 137 height 25
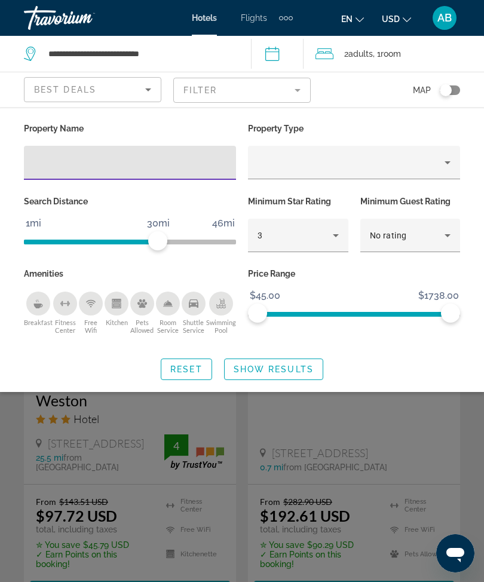
scroll to position [1909, 0]
click at [123, 162] on input "Hotel Filters" at bounding box center [129, 163] width 193 height 14
type input "*****"
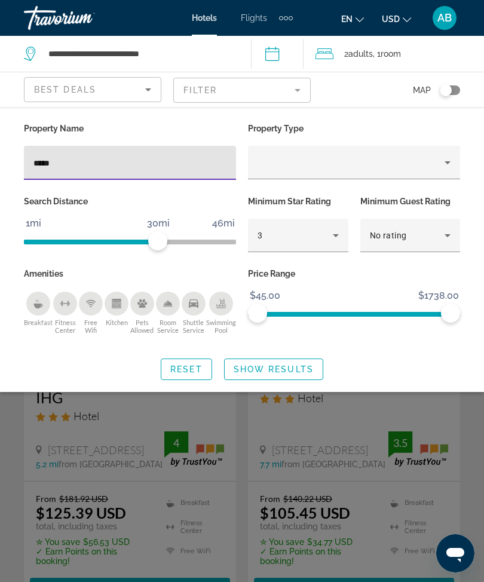
click at [280, 365] on span "Show Results" at bounding box center [274, 369] width 80 height 10
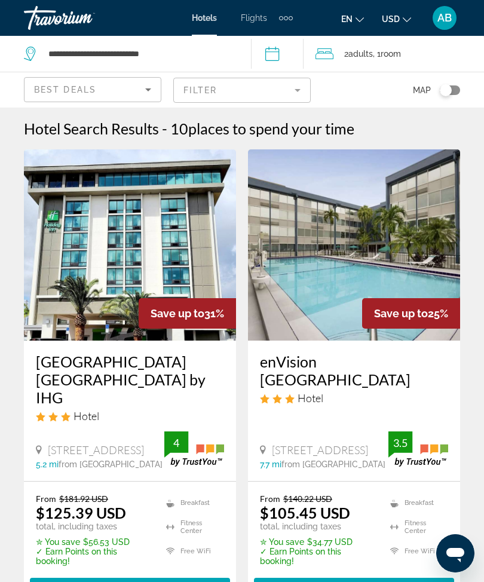
click at [283, 90] on mat-form-field "Filter" at bounding box center [241, 90] width 137 height 25
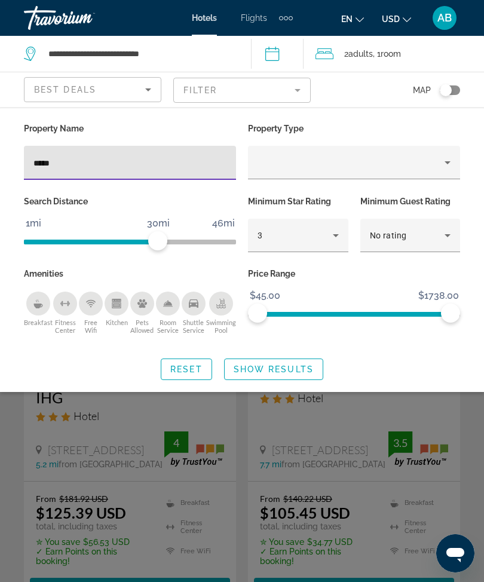
click at [120, 162] on input "*****" at bounding box center [129, 163] width 193 height 14
type input "**********"
click at [282, 364] on span "Show Results" at bounding box center [274, 369] width 80 height 10
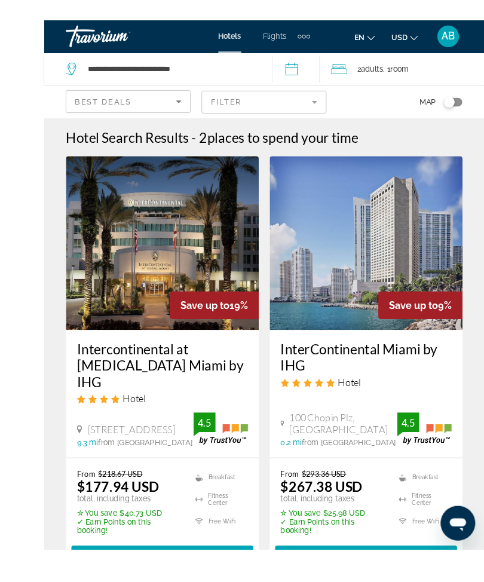
scroll to position [35, 0]
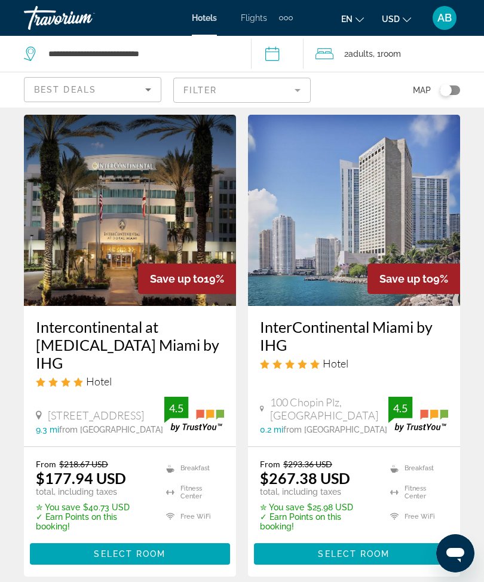
click at [300, 85] on mat-form-field "Filter" at bounding box center [241, 90] width 137 height 25
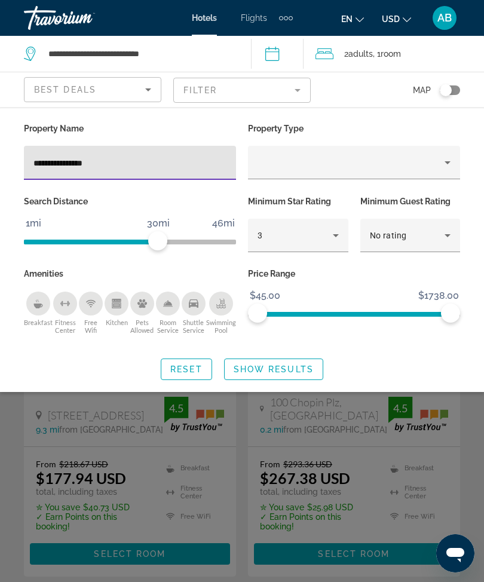
scroll to position [34, 0]
click at [171, 162] on input "**********" at bounding box center [129, 163] width 193 height 14
type input "*"
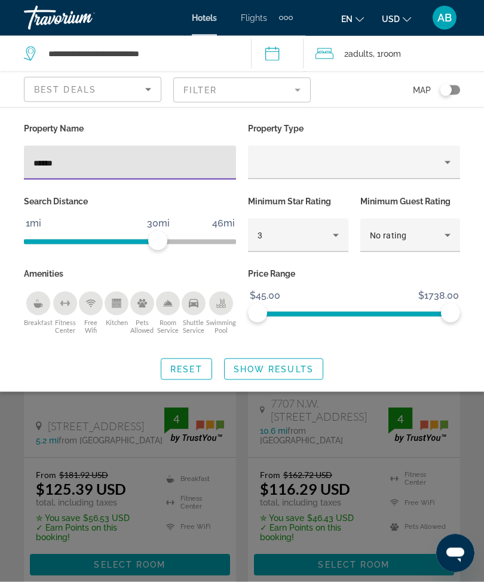
type input "*******"
click at [297, 374] on span "Show Results" at bounding box center [274, 369] width 80 height 10
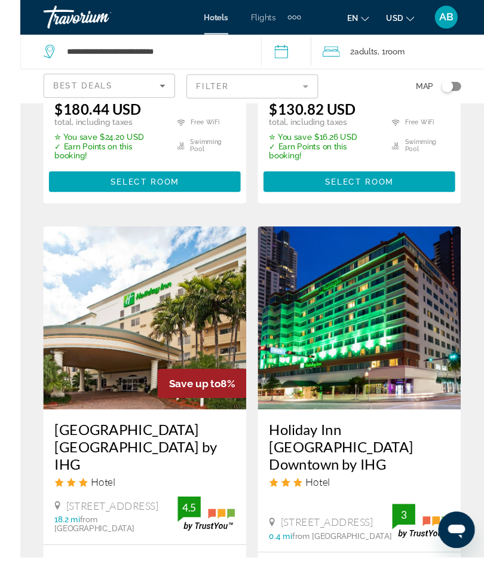
scroll to position [1477, 0]
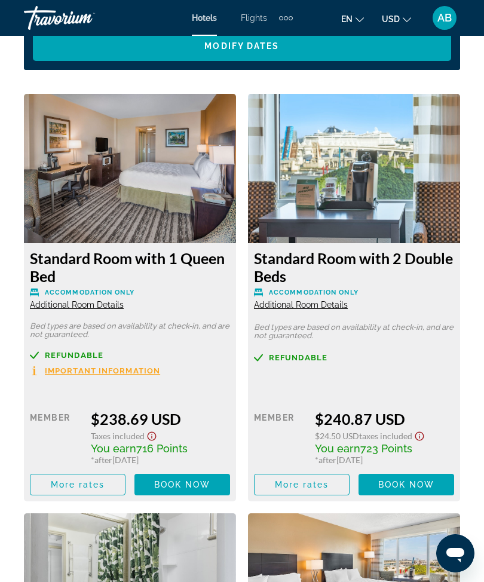
scroll to position [2032, 0]
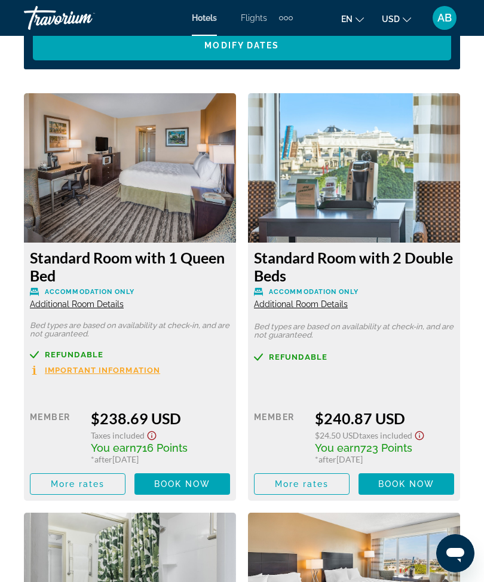
click at [195, 485] on span "Book now" at bounding box center [182, 484] width 57 height 10
